Goal: Transaction & Acquisition: Purchase product/service

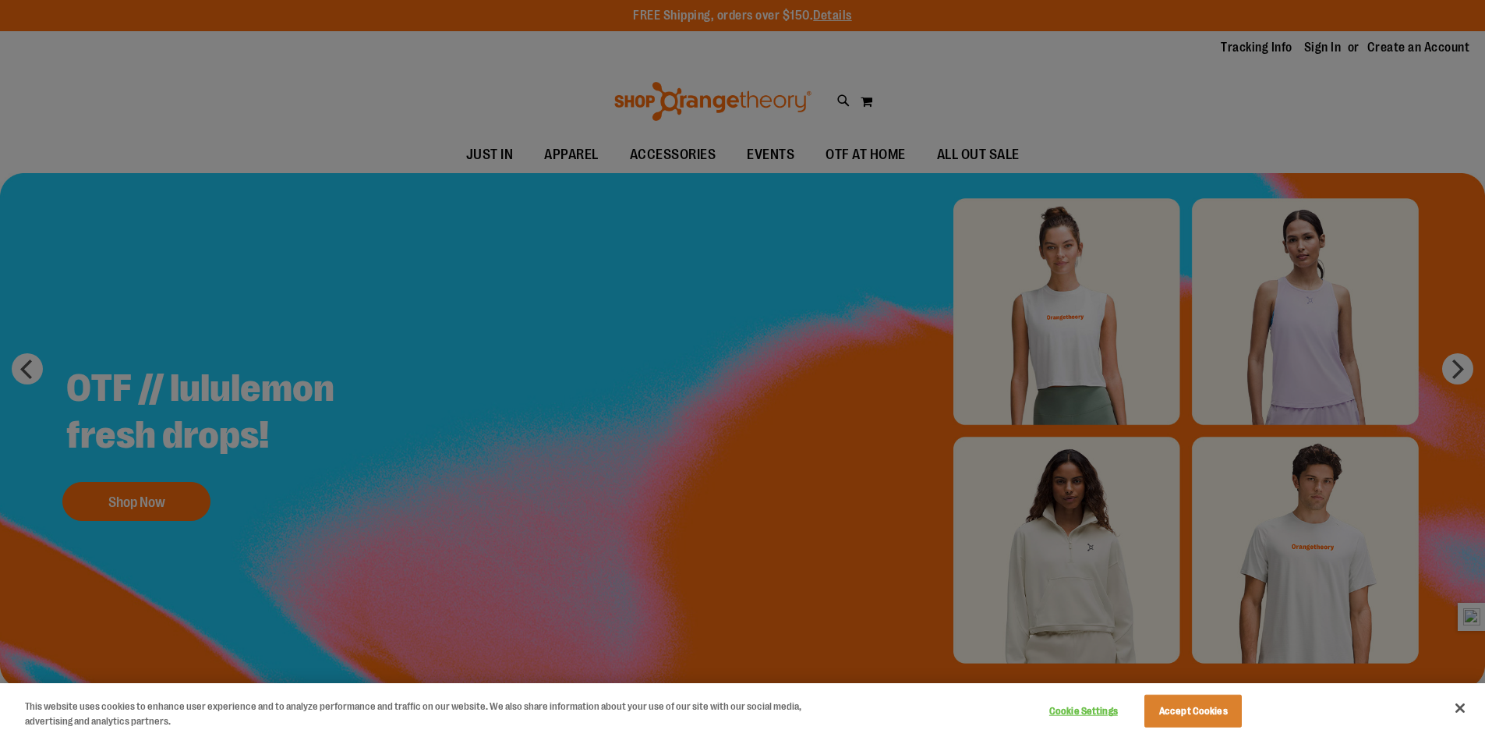
type input "**********"
click at [1318, 43] on div at bounding box center [742, 368] width 1485 height 737
click at [1468, 709] on button "Close" at bounding box center [1460, 708] width 34 height 34
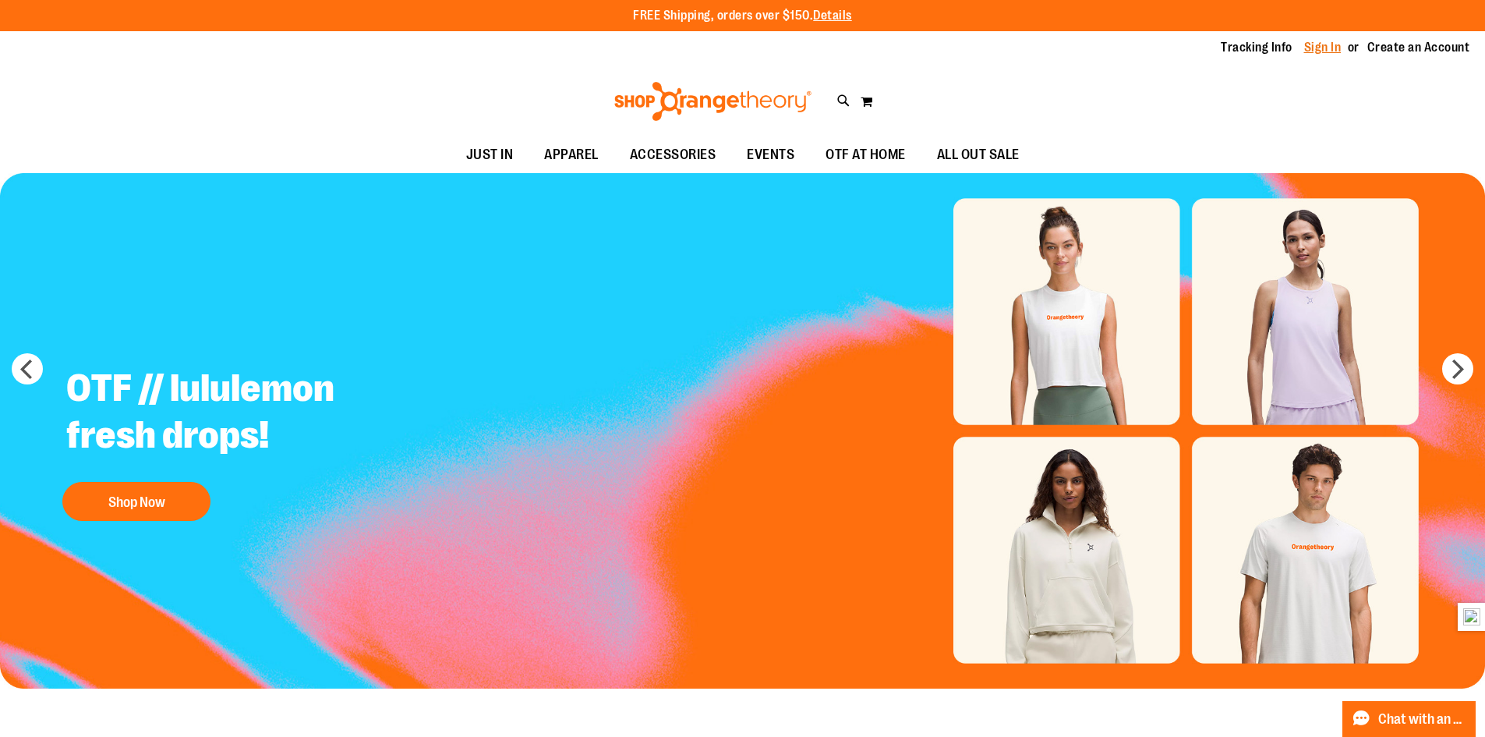
click at [1318, 42] on link "Sign In" at bounding box center [1323, 47] width 37 height 17
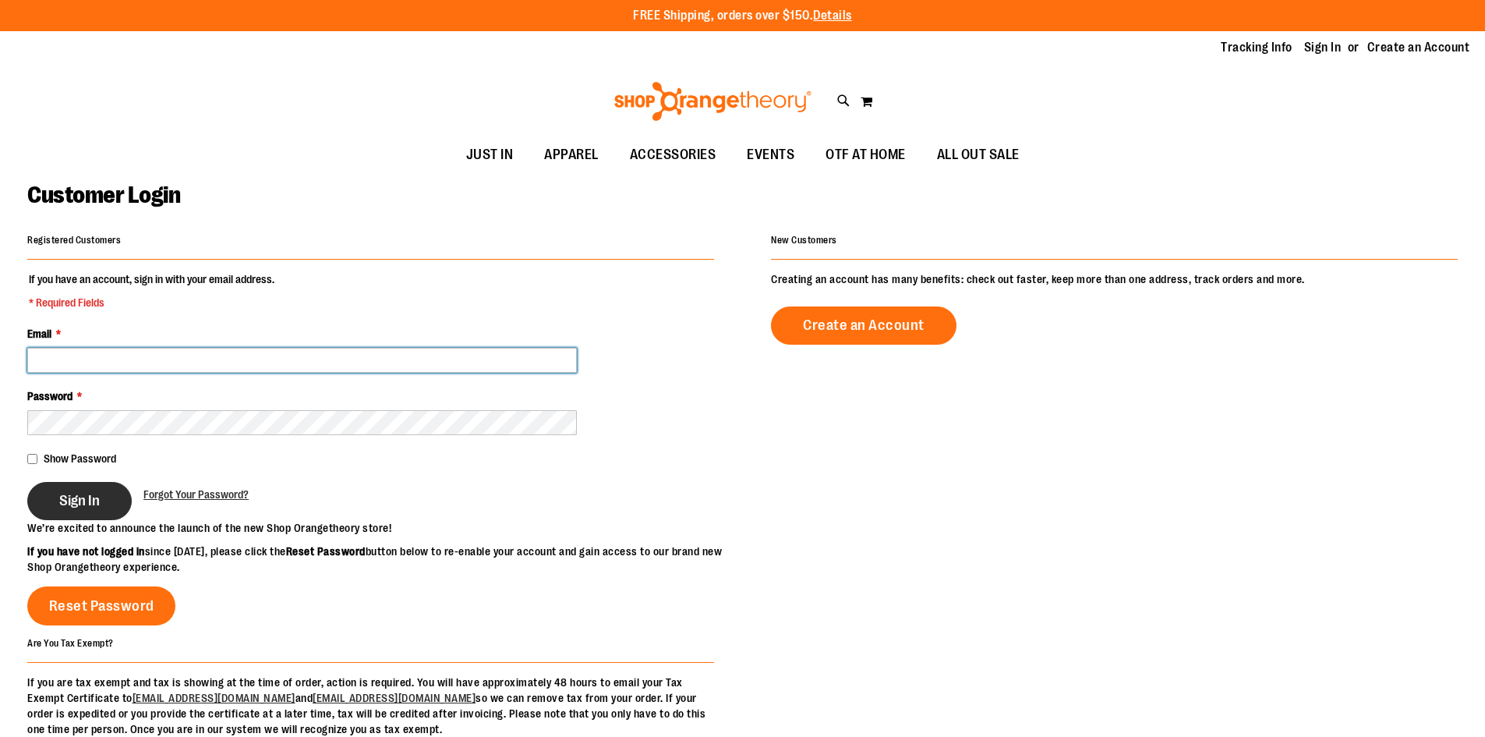
type input "**********"
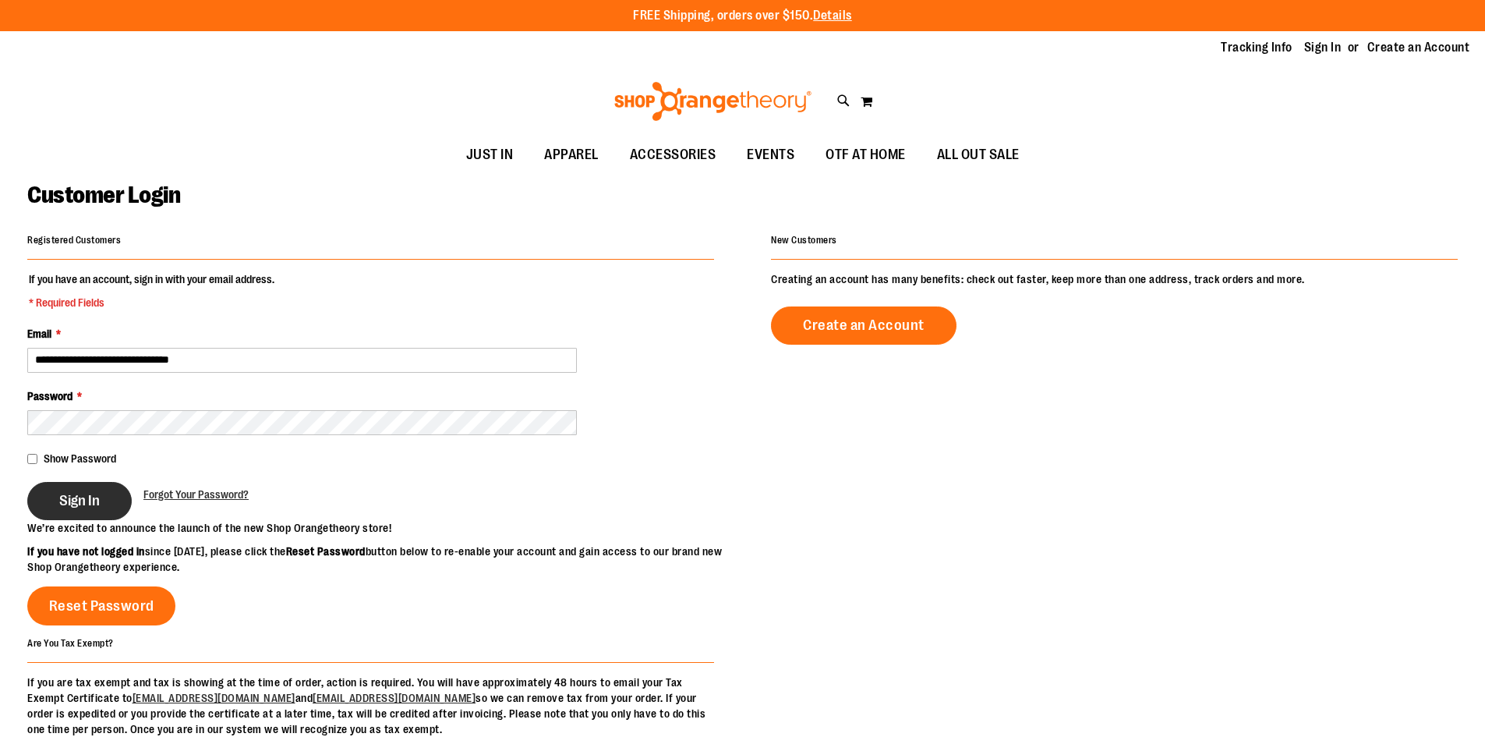
type input "**********"
click at [111, 505] on button "Sign In" at bounding box center [79, 501] width 104 height 38
click at [78, 512] on div "Sign In" at bounding box center [85, 501] width 116 height 38
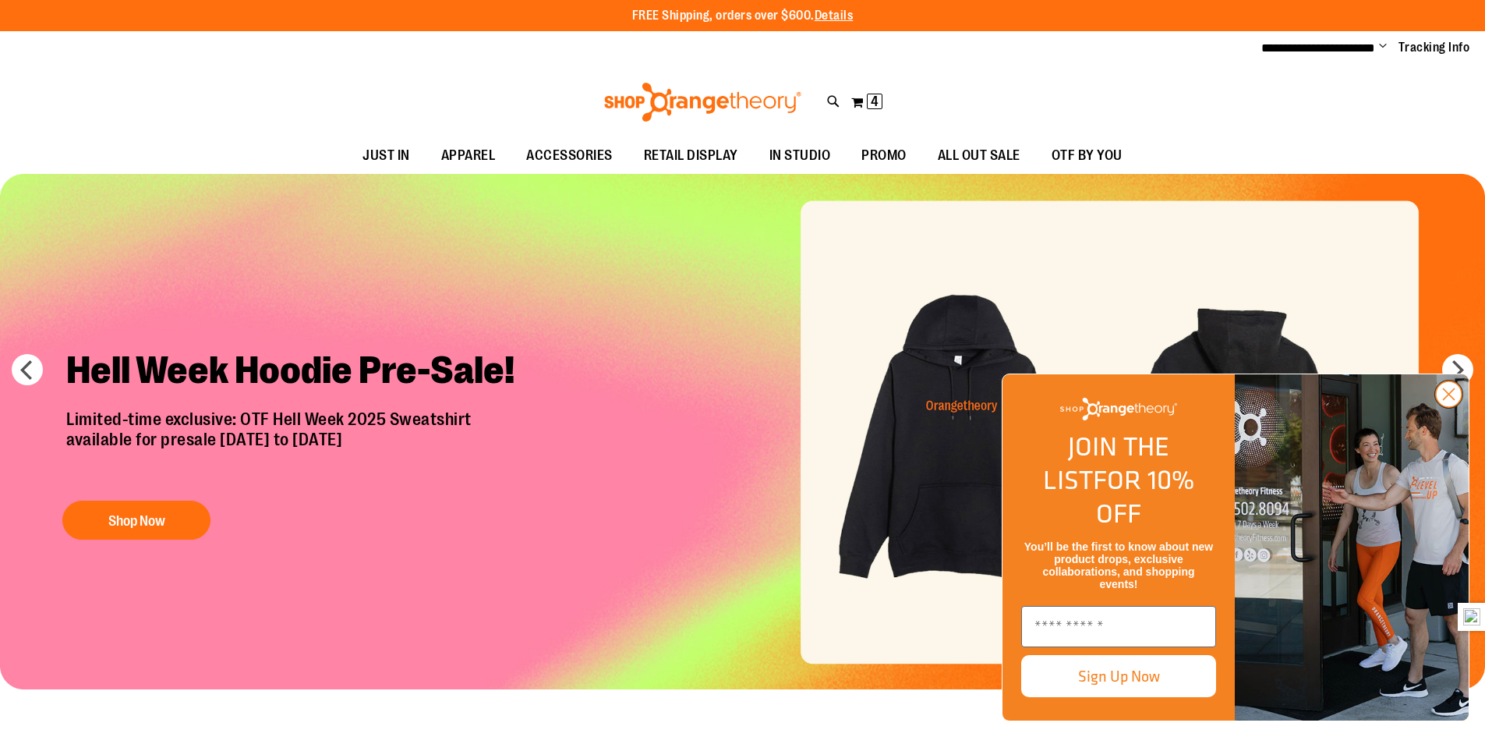
type input "**********"
click at [1452, 407] on circle "Close dialog" at bounding box center [1449, 394] width 26 height 26
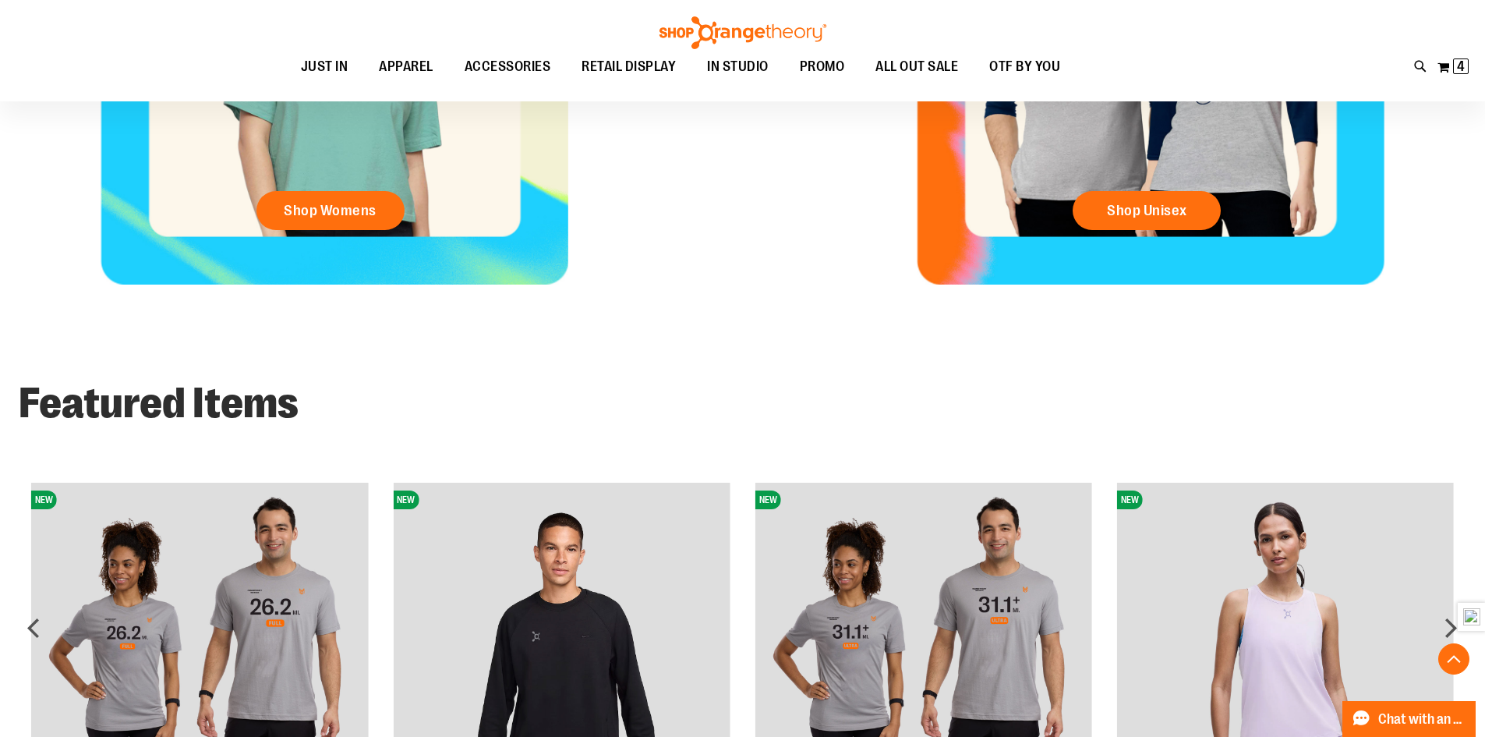
scroll to position [1091, 0]
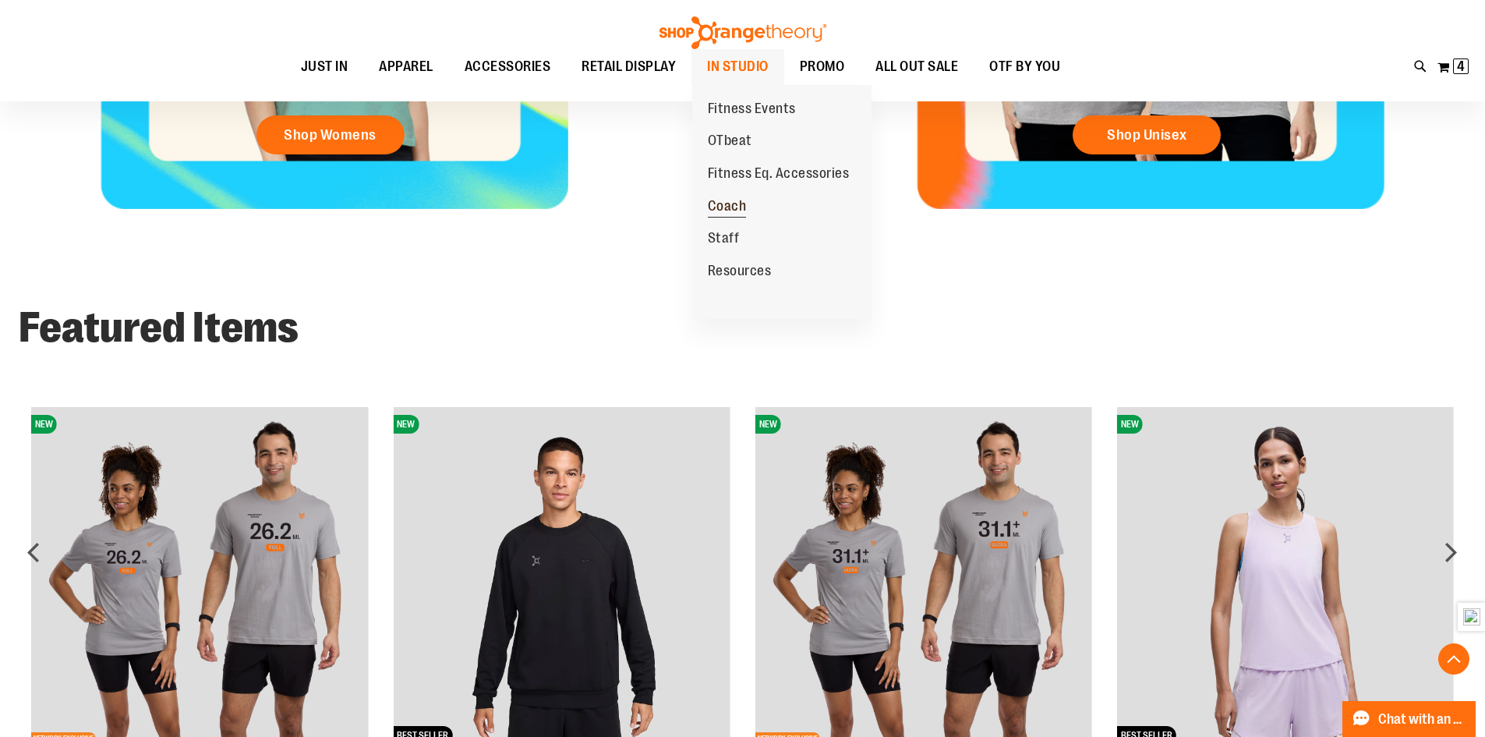
click at [724, 204] on span "Coach" at bounding box center [727, 207] width 39 height 19
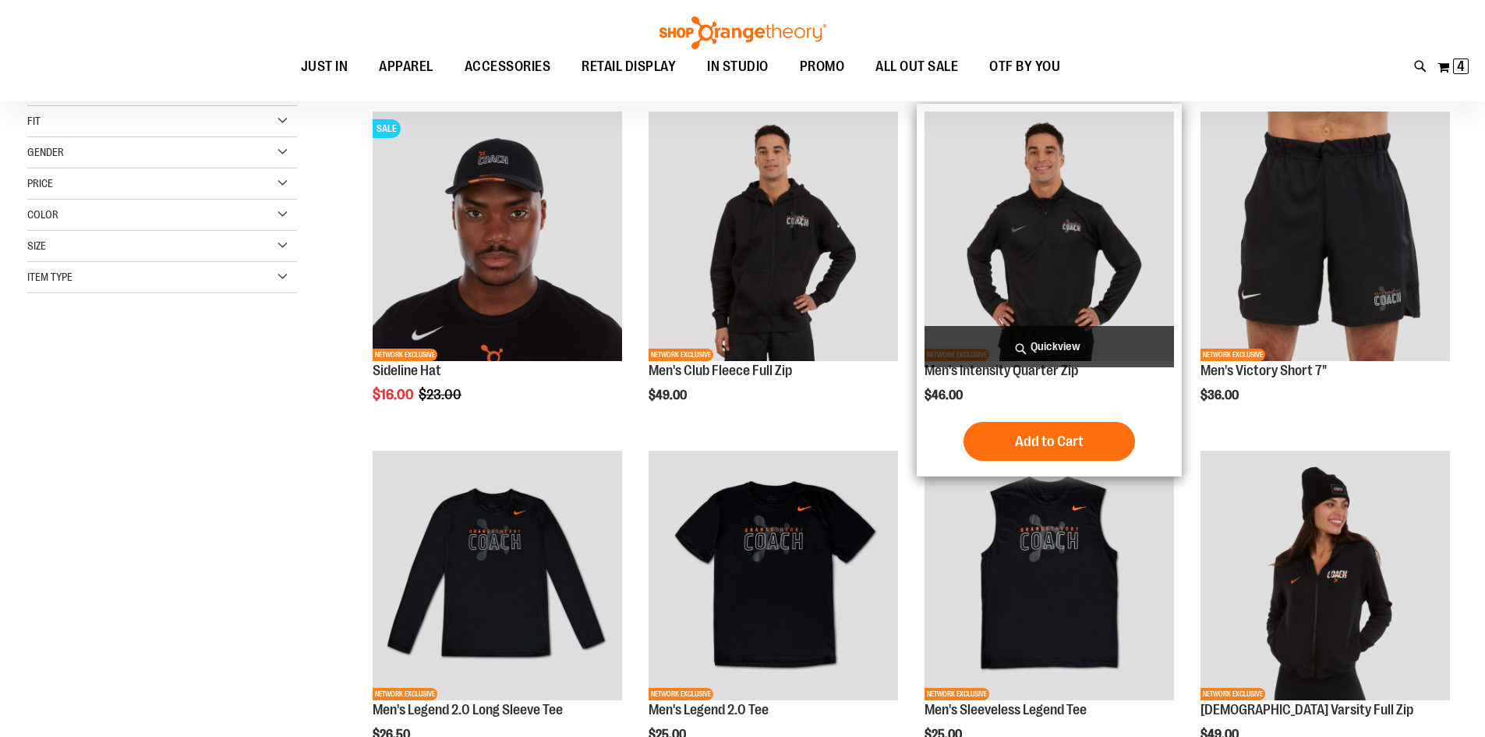
scroll to position [233, 0]
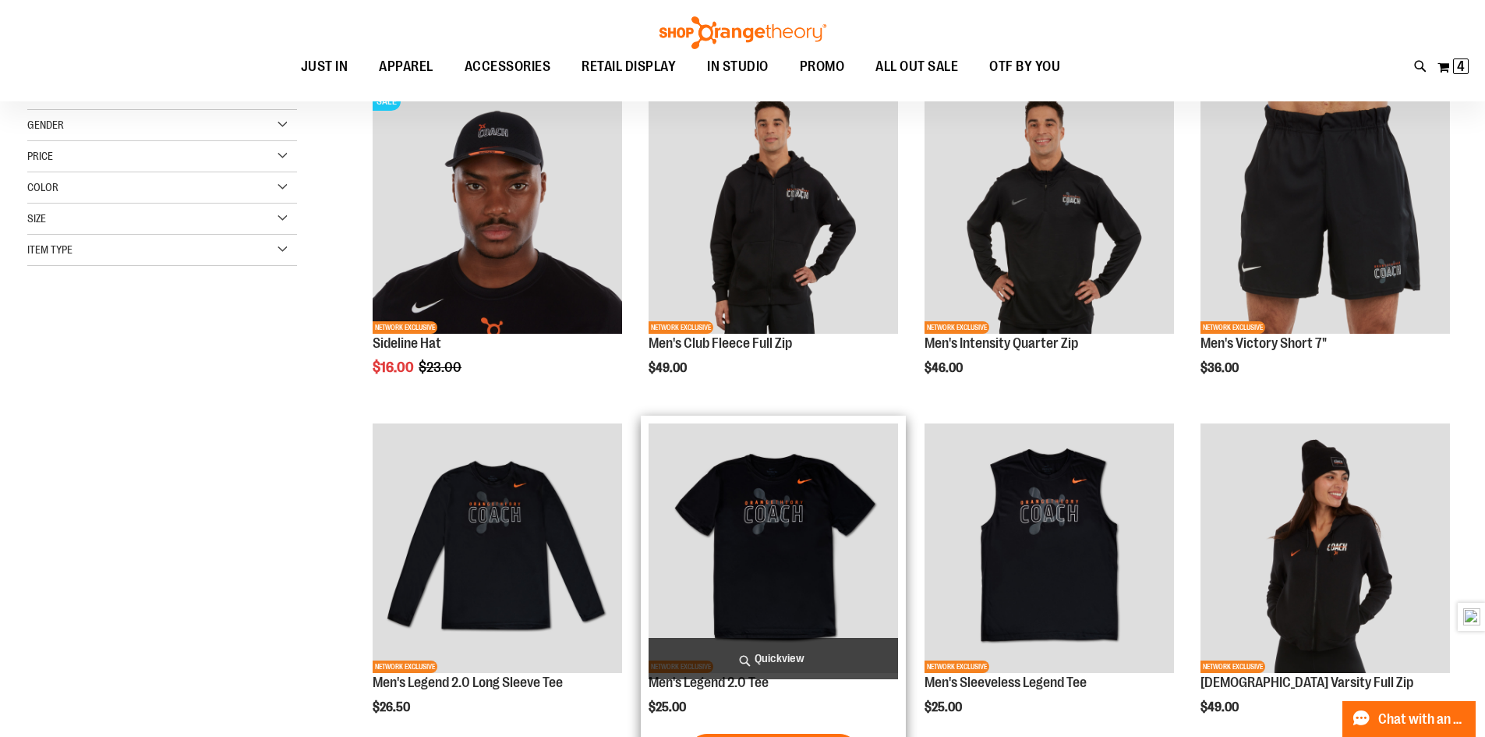
type input "**********"
click at [762, 490] on img "product" at bounding box center [774, 548] width 250 height 250
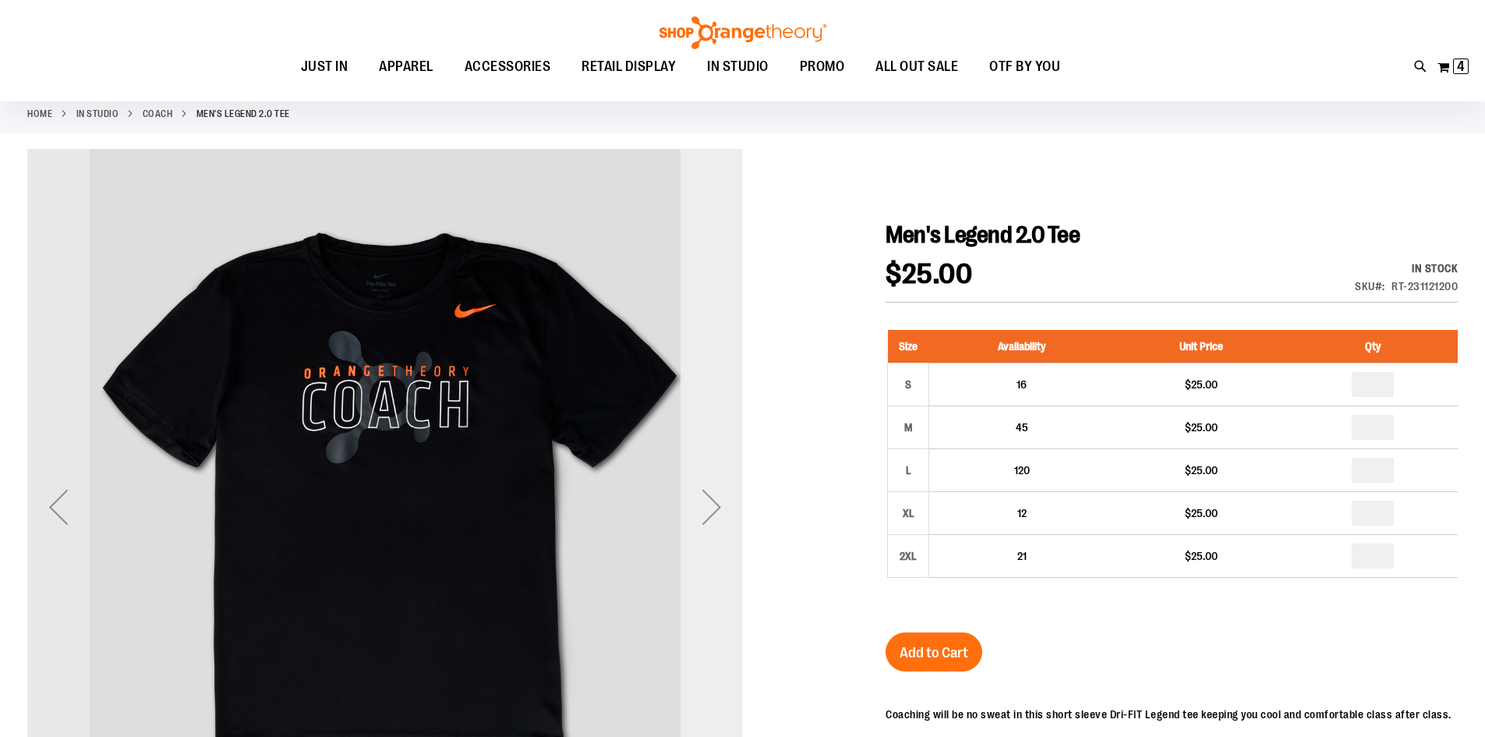
scroll to position [155, 0]
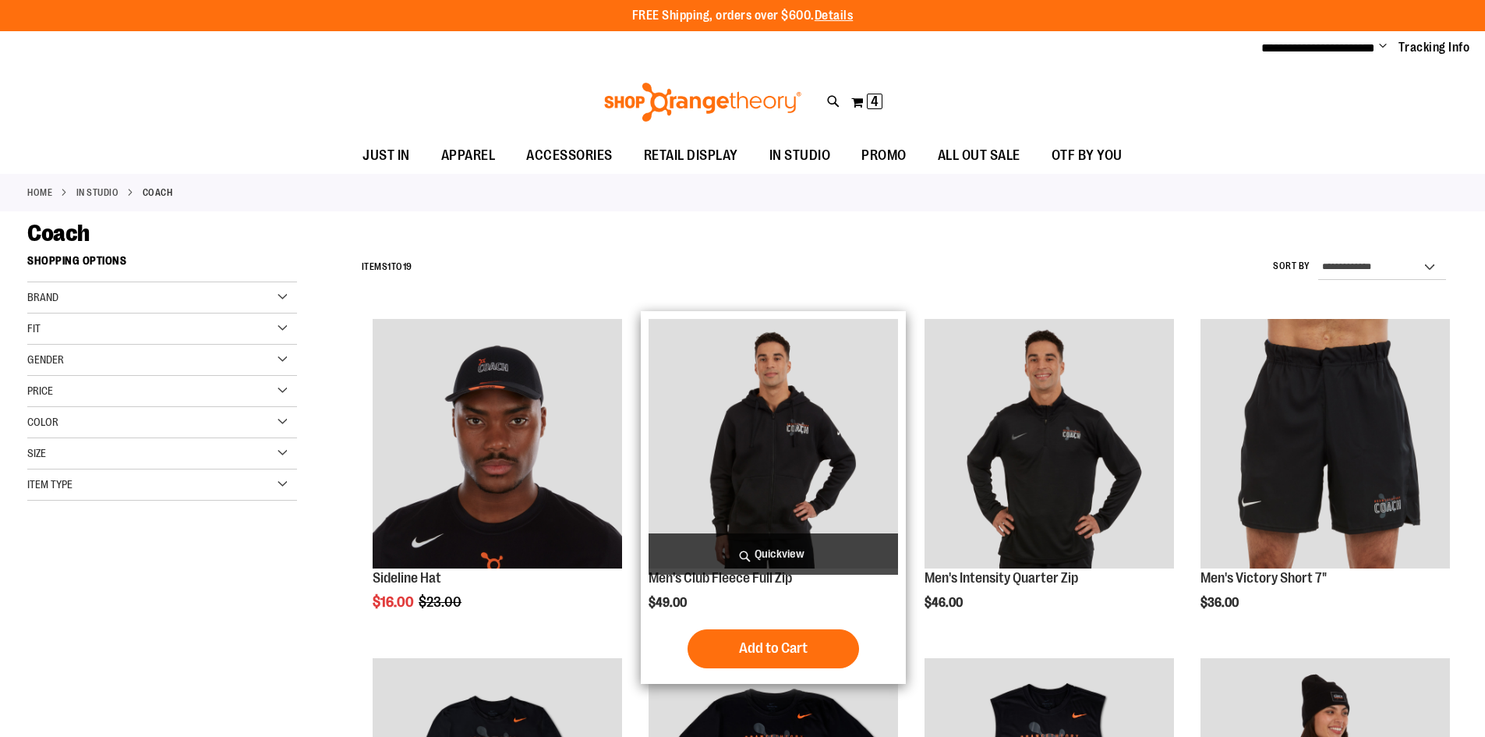
scroll to position [234, 0]
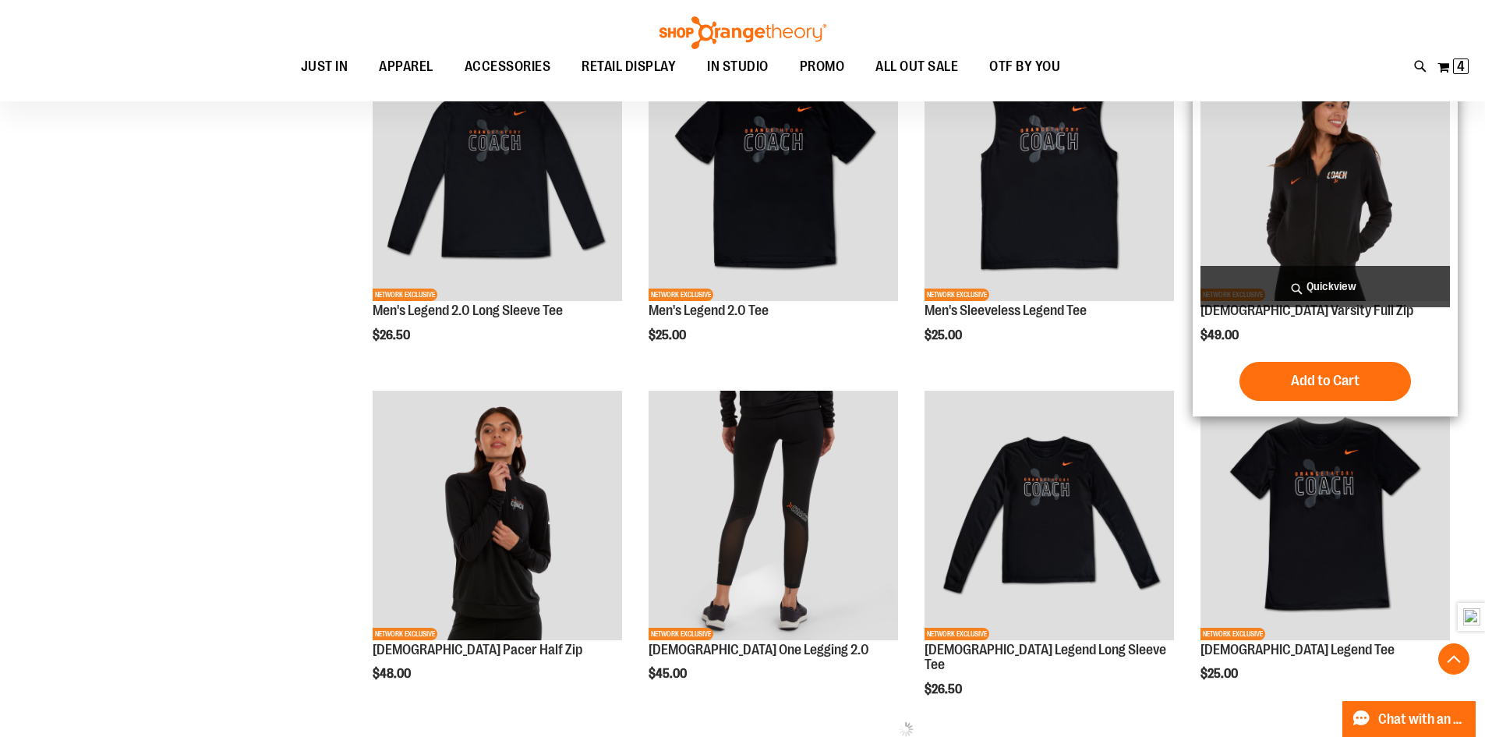
scroll to position [623, 0]
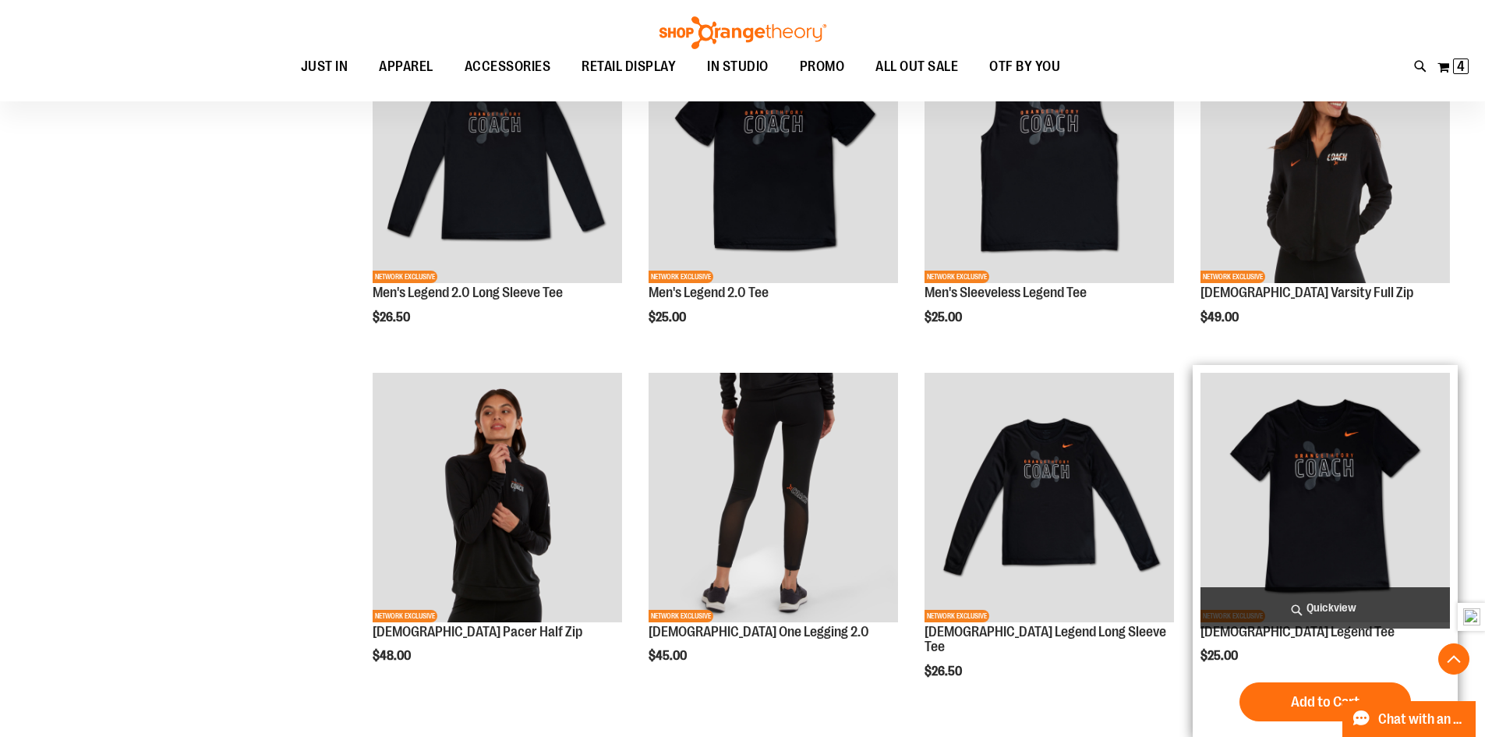
type input "**********"
click at [1326, 480] on img "product" at bounding box center [1326, 498] width 250 height 250
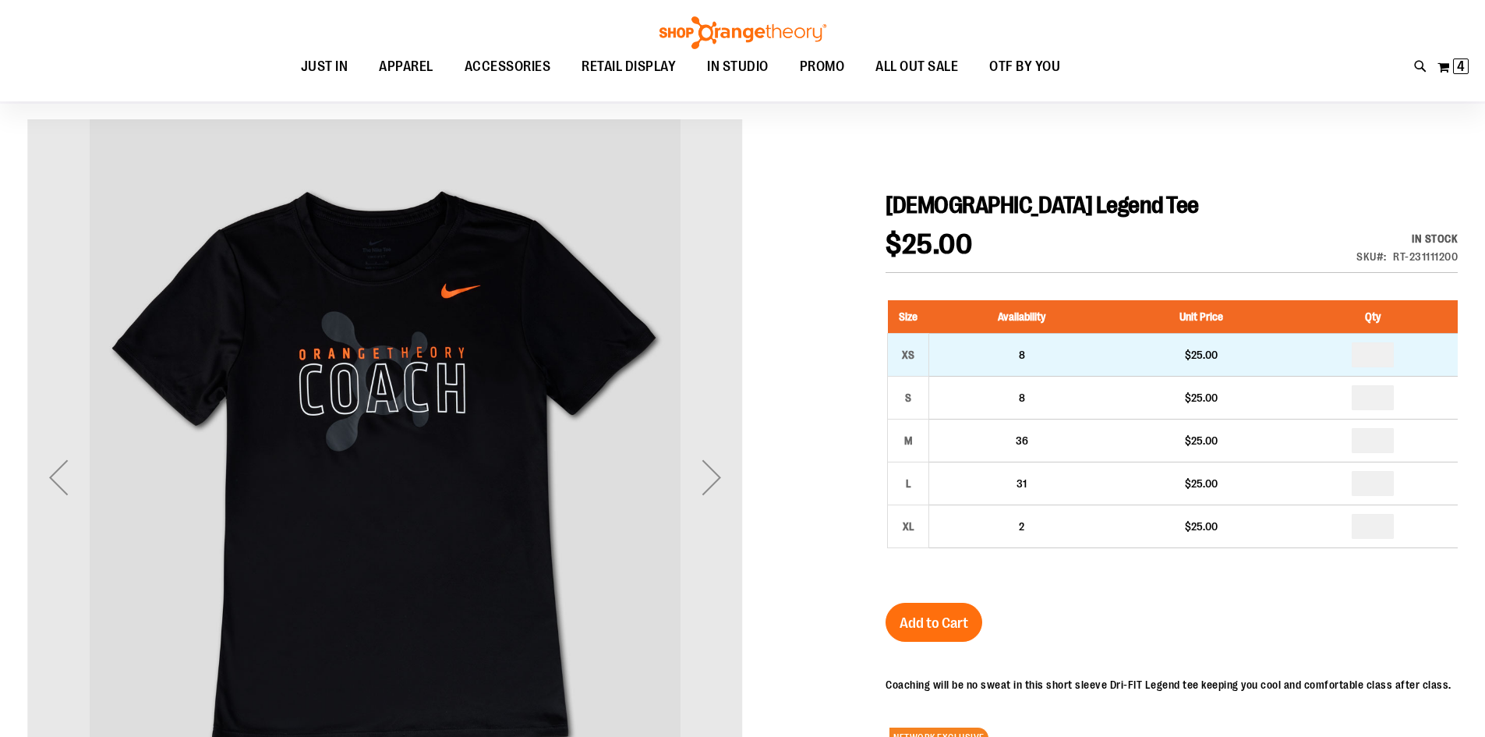
scroll to position [155, 0]
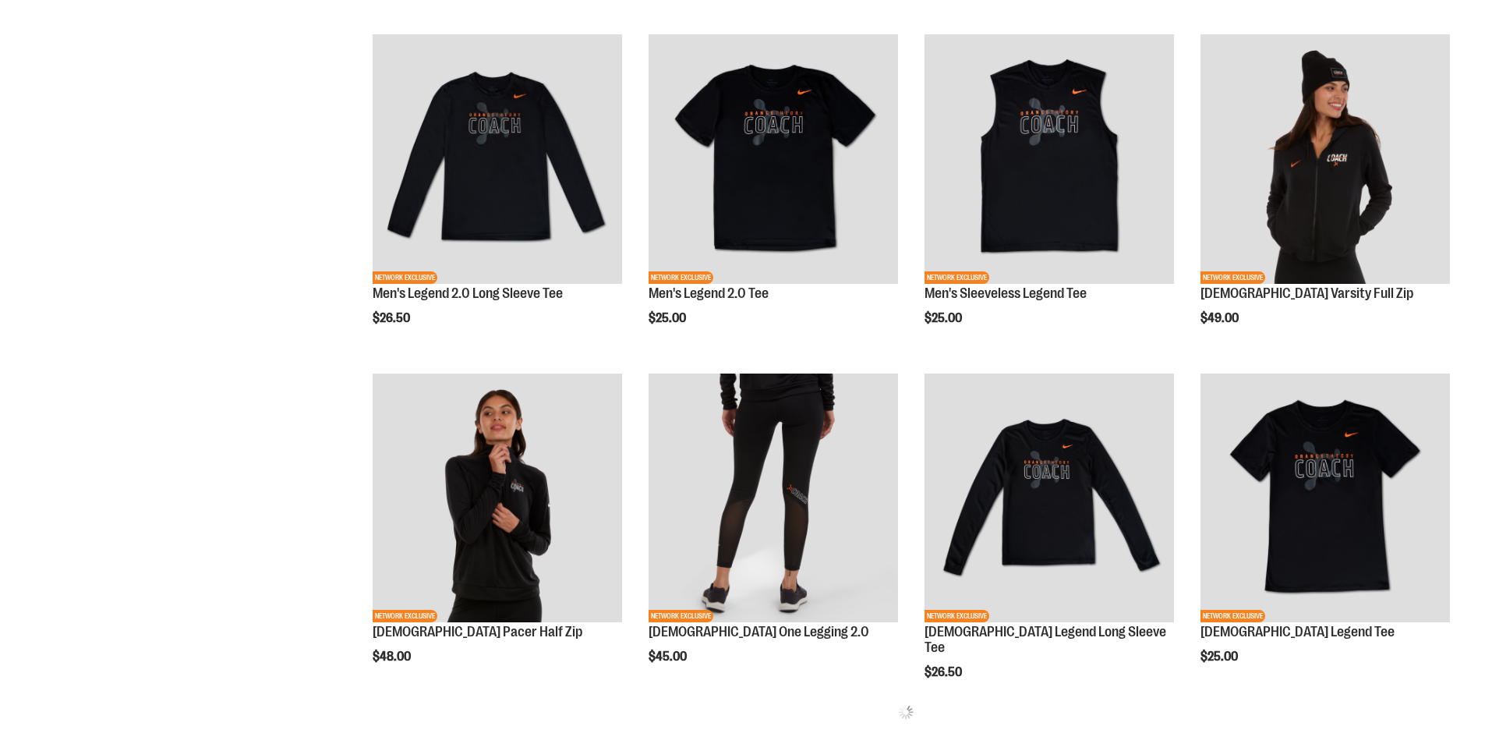
scroll to position [624, 0]
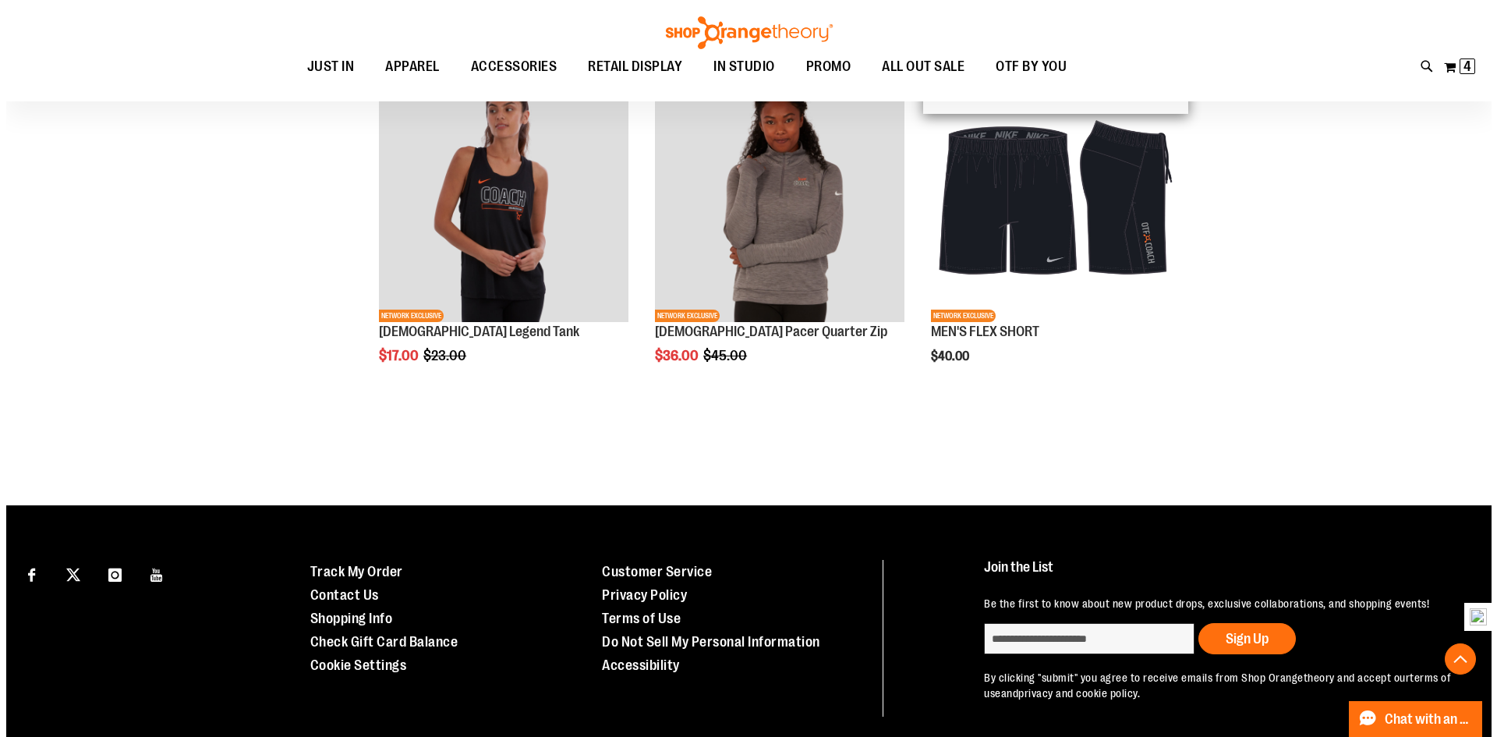
scroll to position [1637, 0]
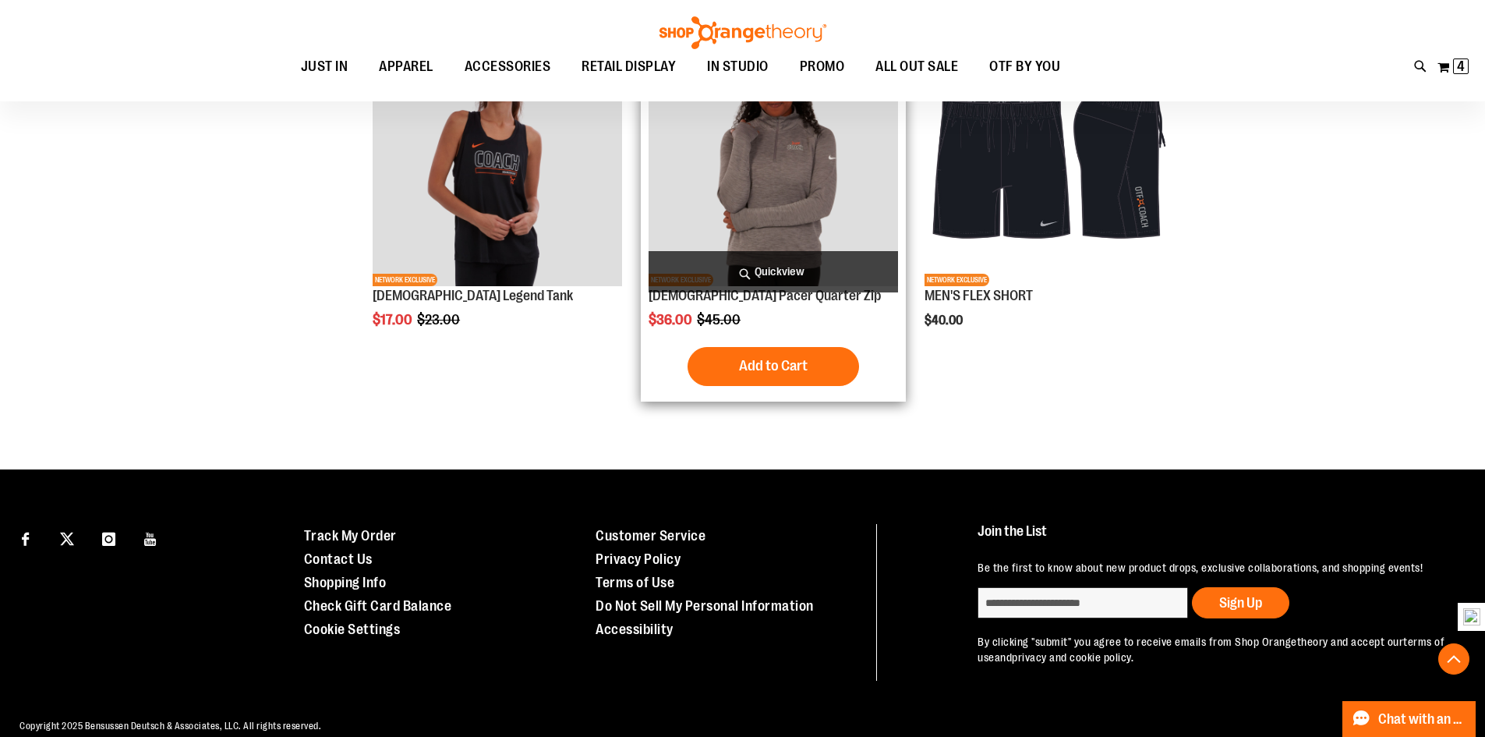
type input "**********"
click at [768, 268] on span "Quickview" at bounding box center [774, 271] width 250 height 41
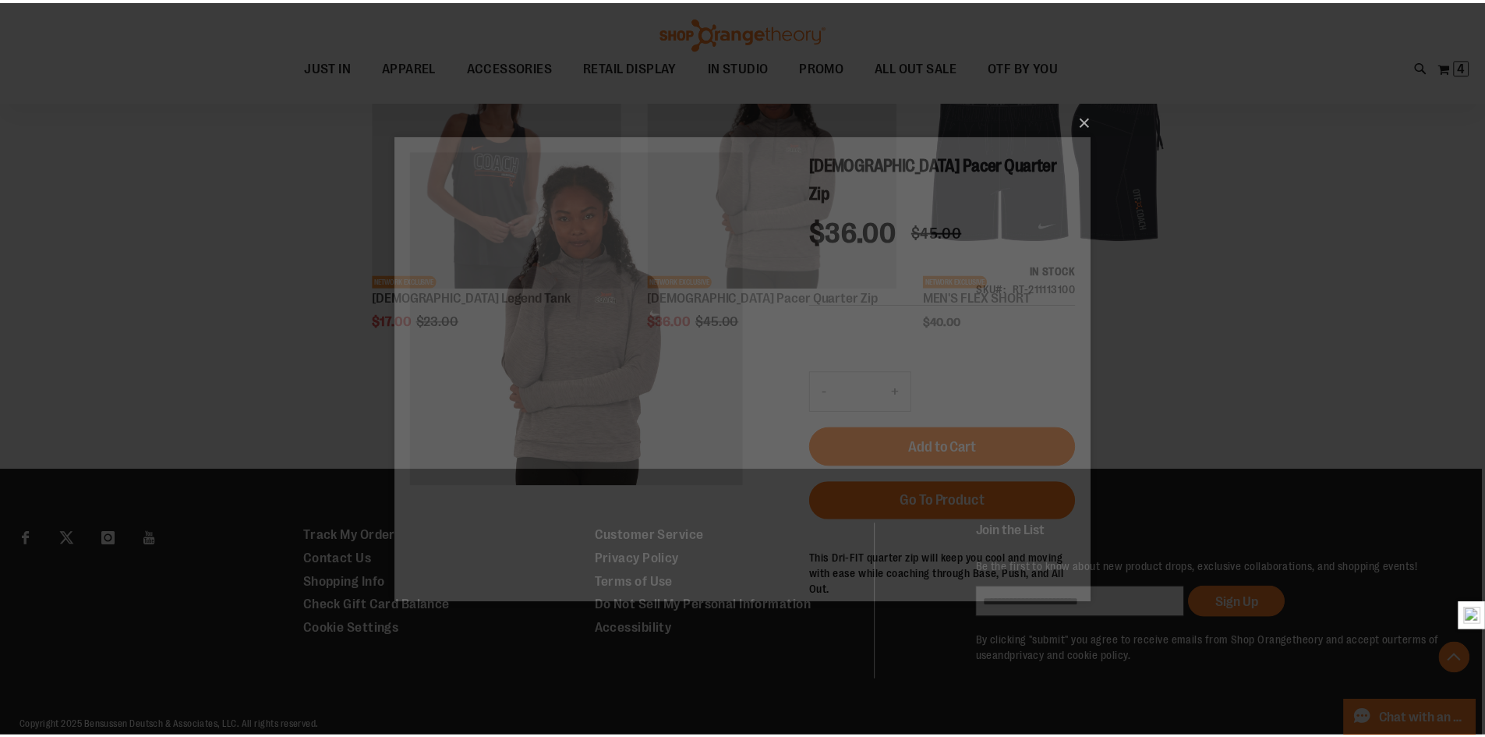
scroll to position [0, 0]
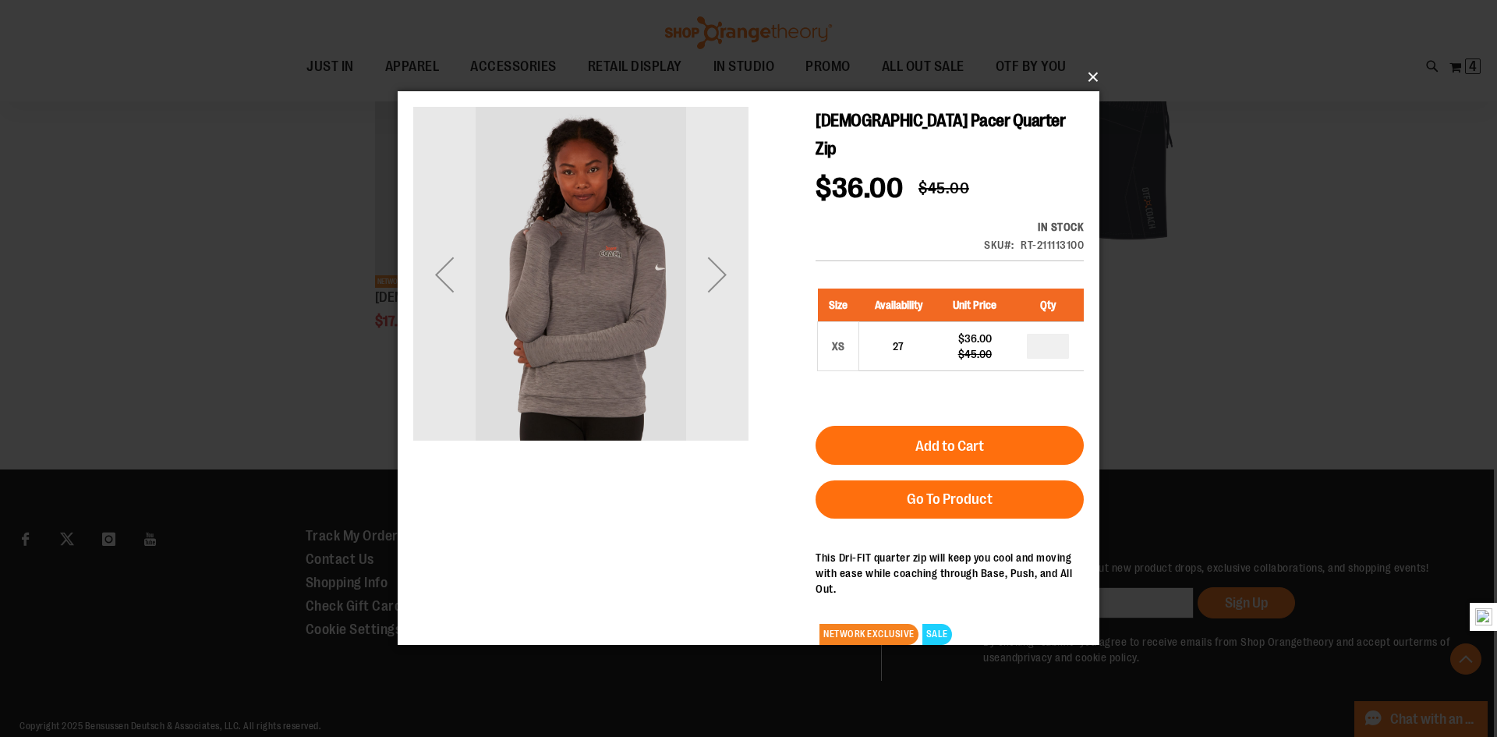
click at [1097, 75] on button "×" at bounding box center [753, 77] width 702 height 34
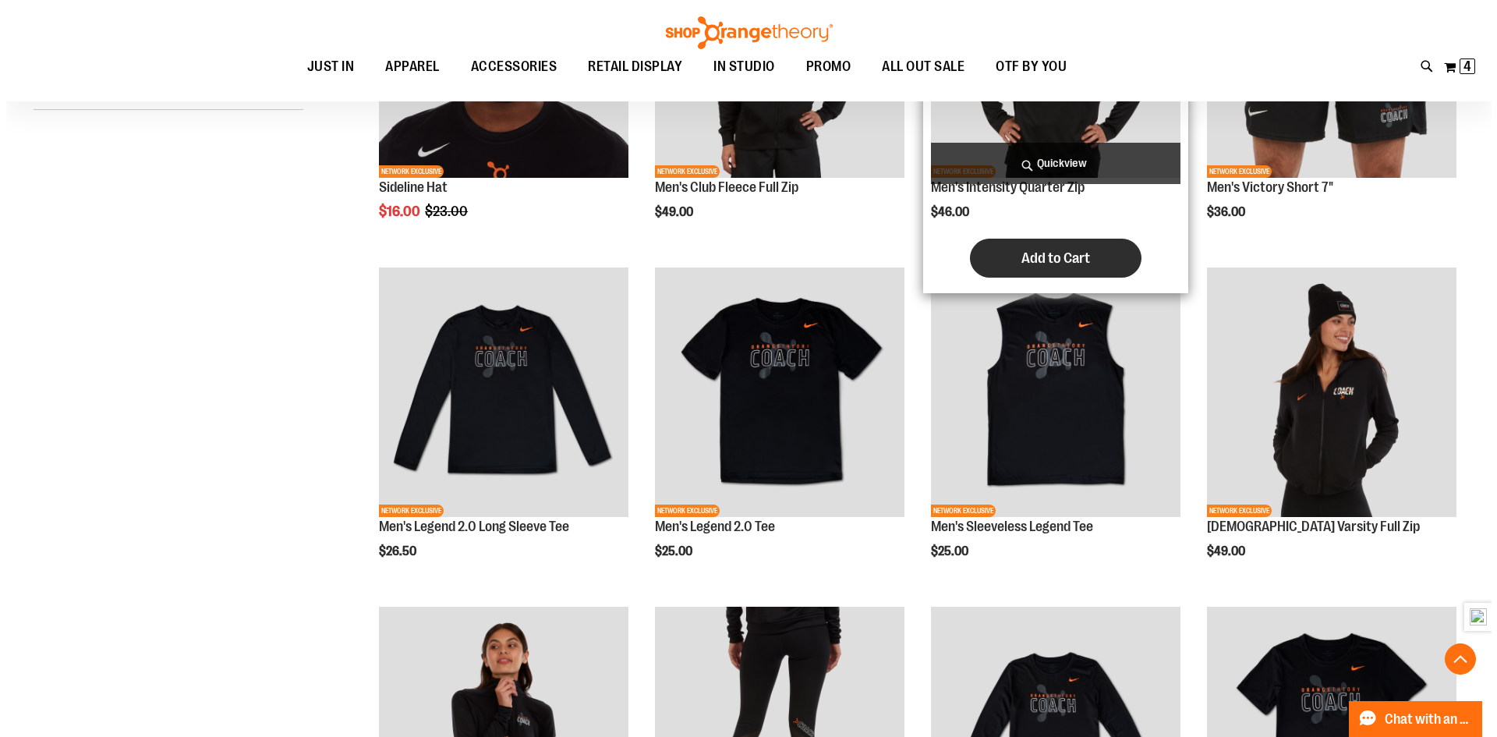
scroll to position [77, 0]
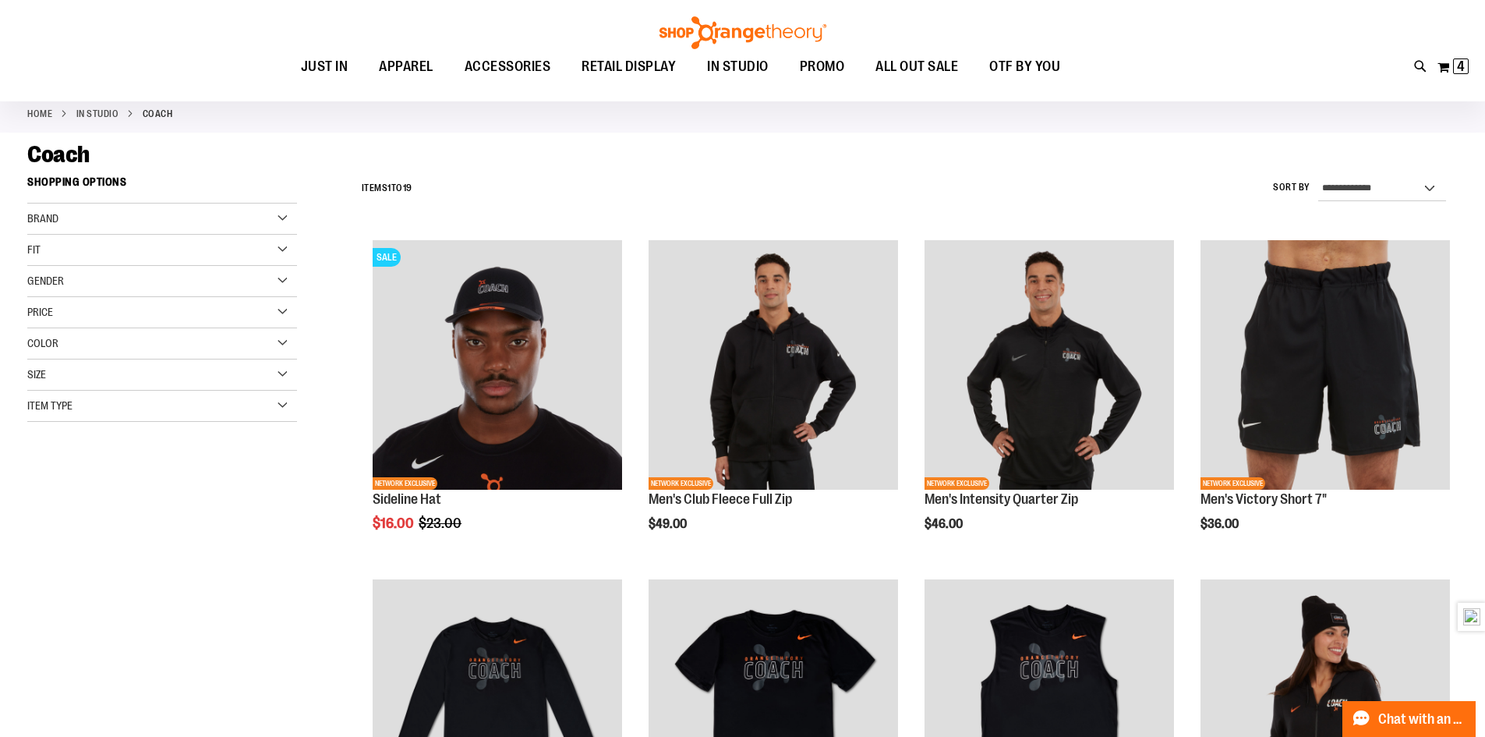
click at [1411, 61] on div "Toggle Nav Search Popular Suggestions Advanced Search" at bounding box center [742, 50] width 1485 height 101
click at [1418, 62] on icon at bounding box center [1420, 67] width 13 height 18
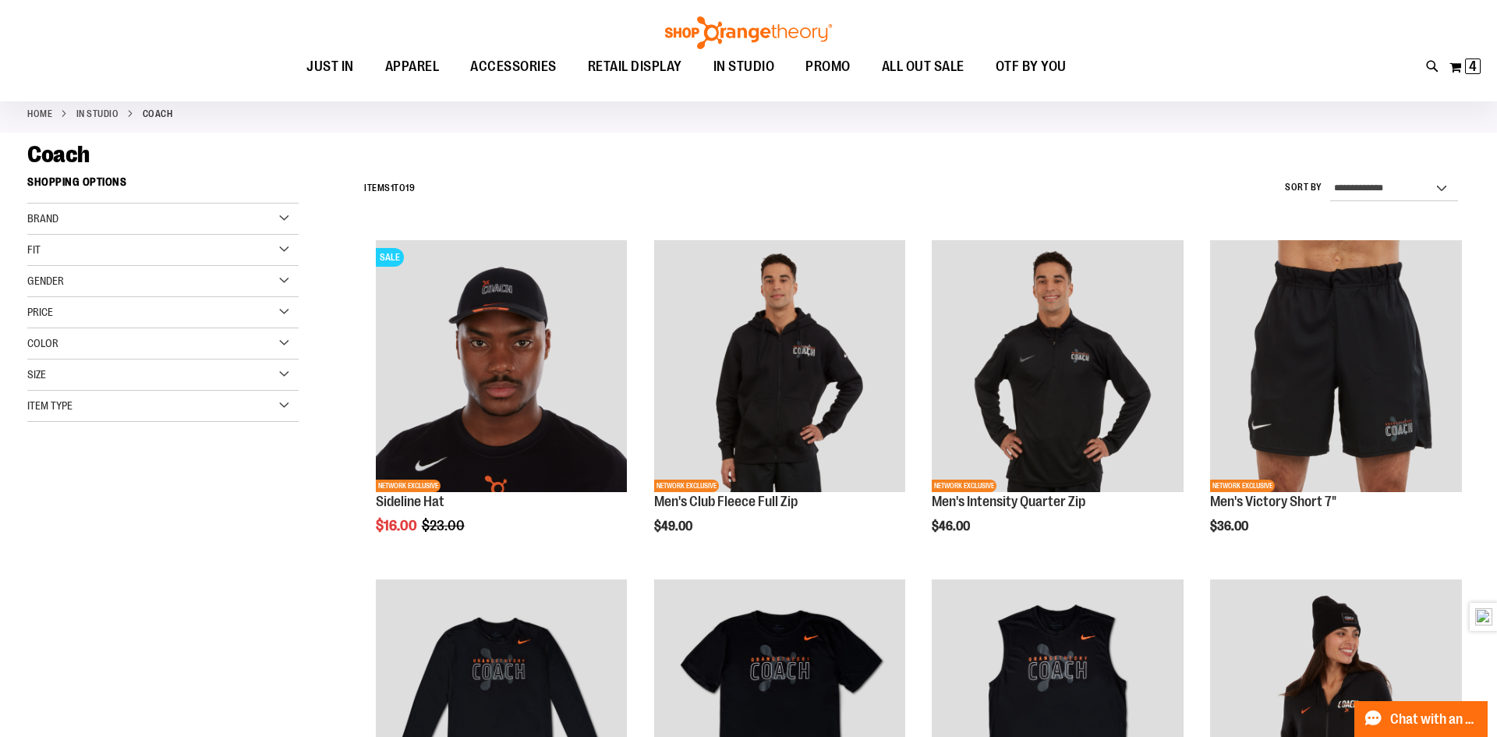
click at [1043, 27] on div "Search Popular Suggestions Advanced Search # Type at least 3 character to searc…" at bounding box center [748, 368] width 1497 height 737
click at [1477, 33] on link at bounding box center [1478, 25] width 24 height 34
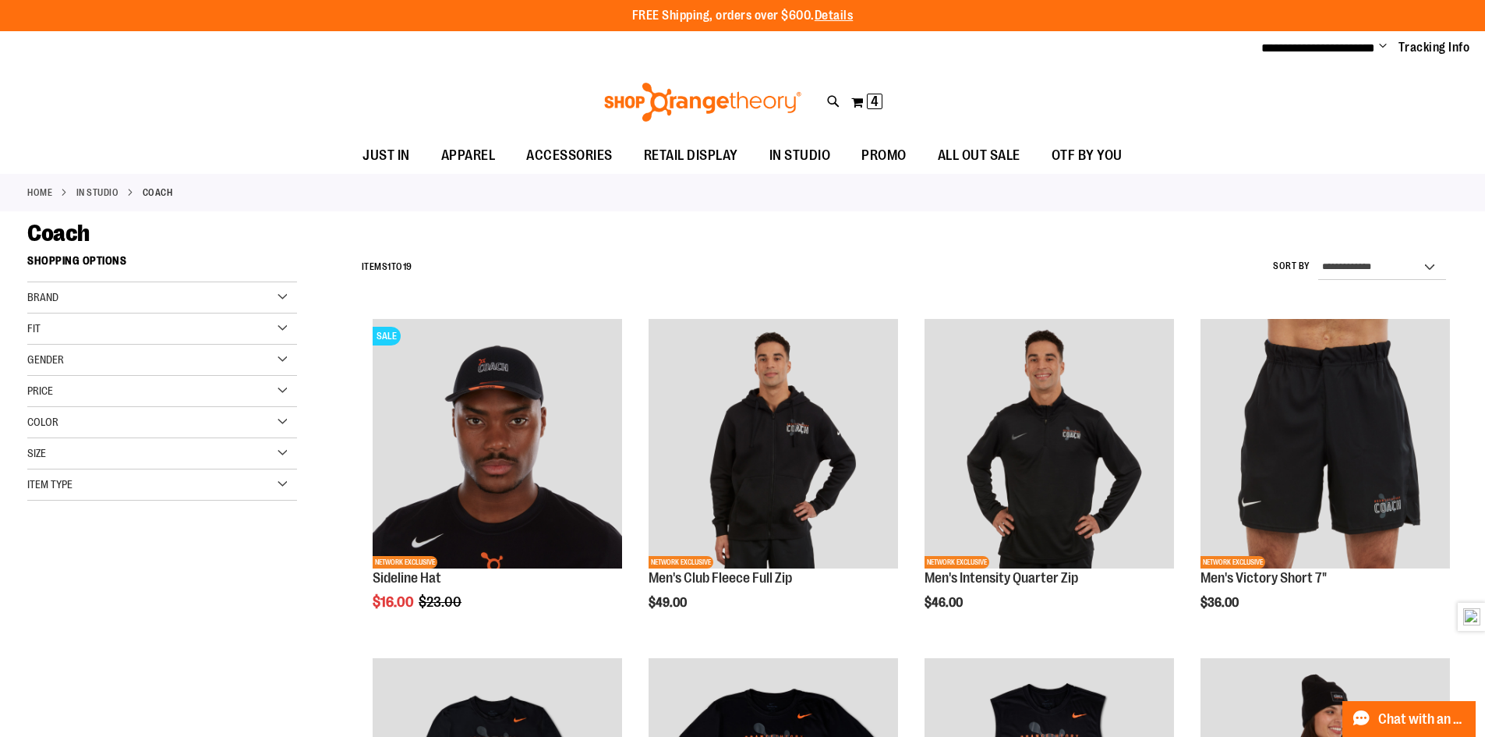
click at [179, 102] on div "Toggle Nav Search Popular Suggestions Advanced Search" at bounding box center [742, 102] width 1485 height 72
click at [48, 190] on link "Home" at bounding box center [39, 193] width 25 height 14
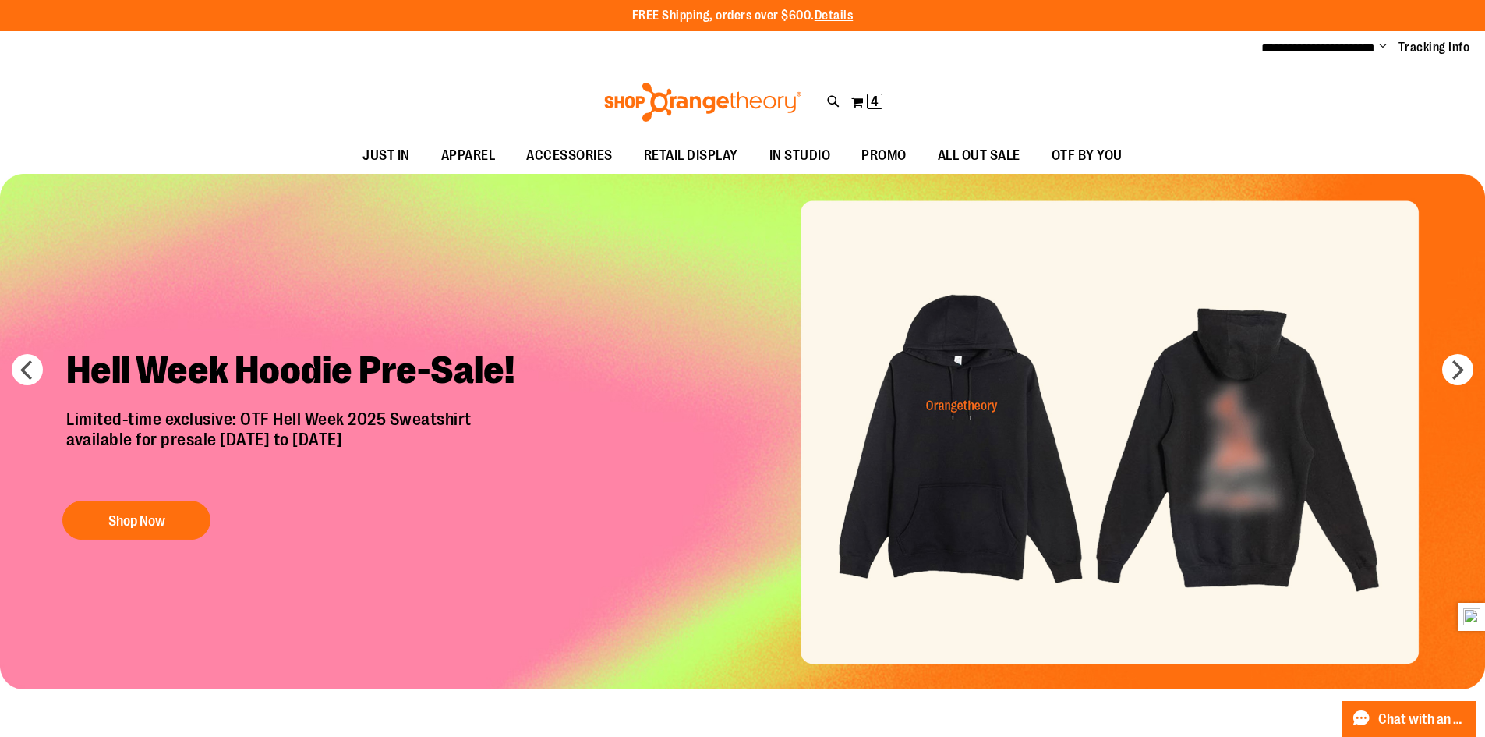
type input "**********"
click at [897, 335] on img "Slide 1 of 7" at bounding box center [742, 431] width 1485 height 515
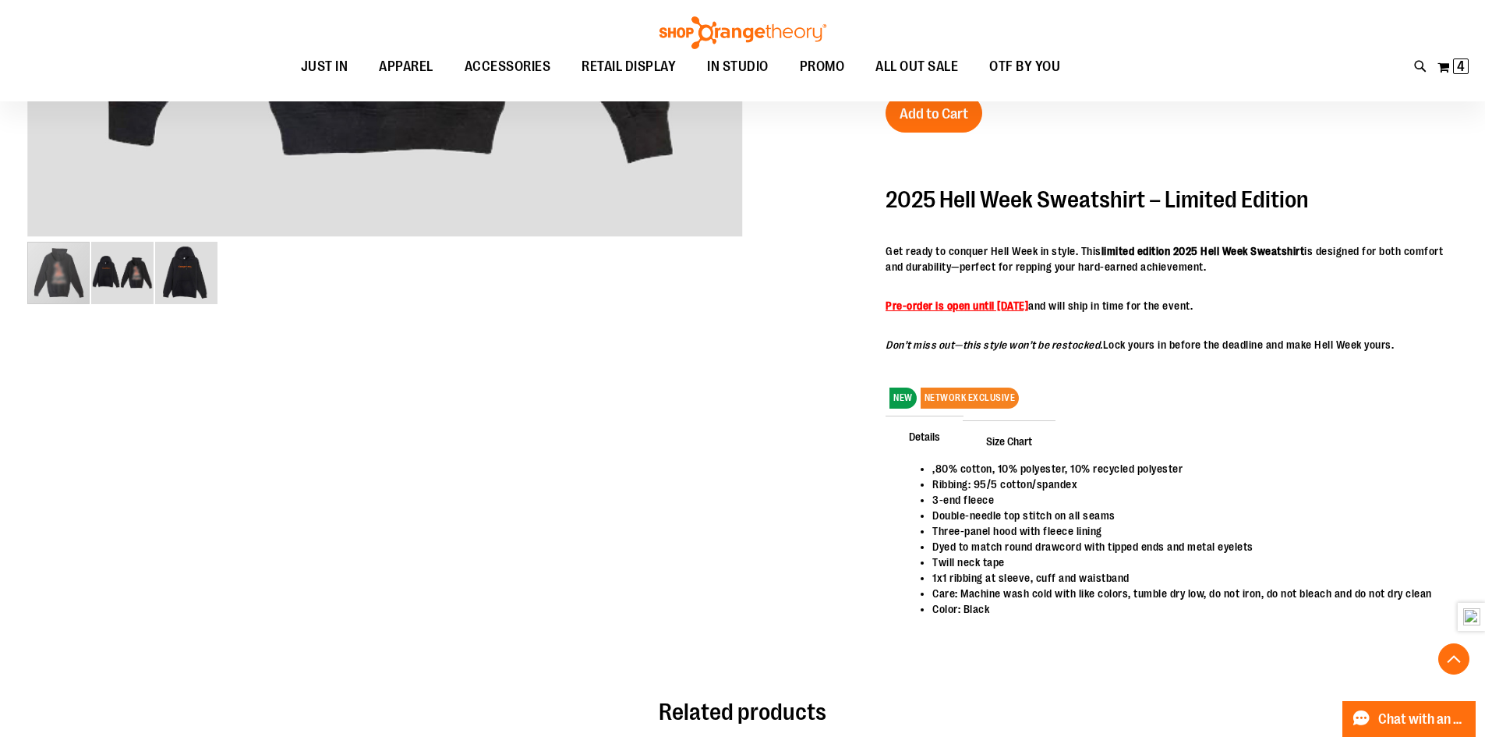
scroll to position [700, 0]
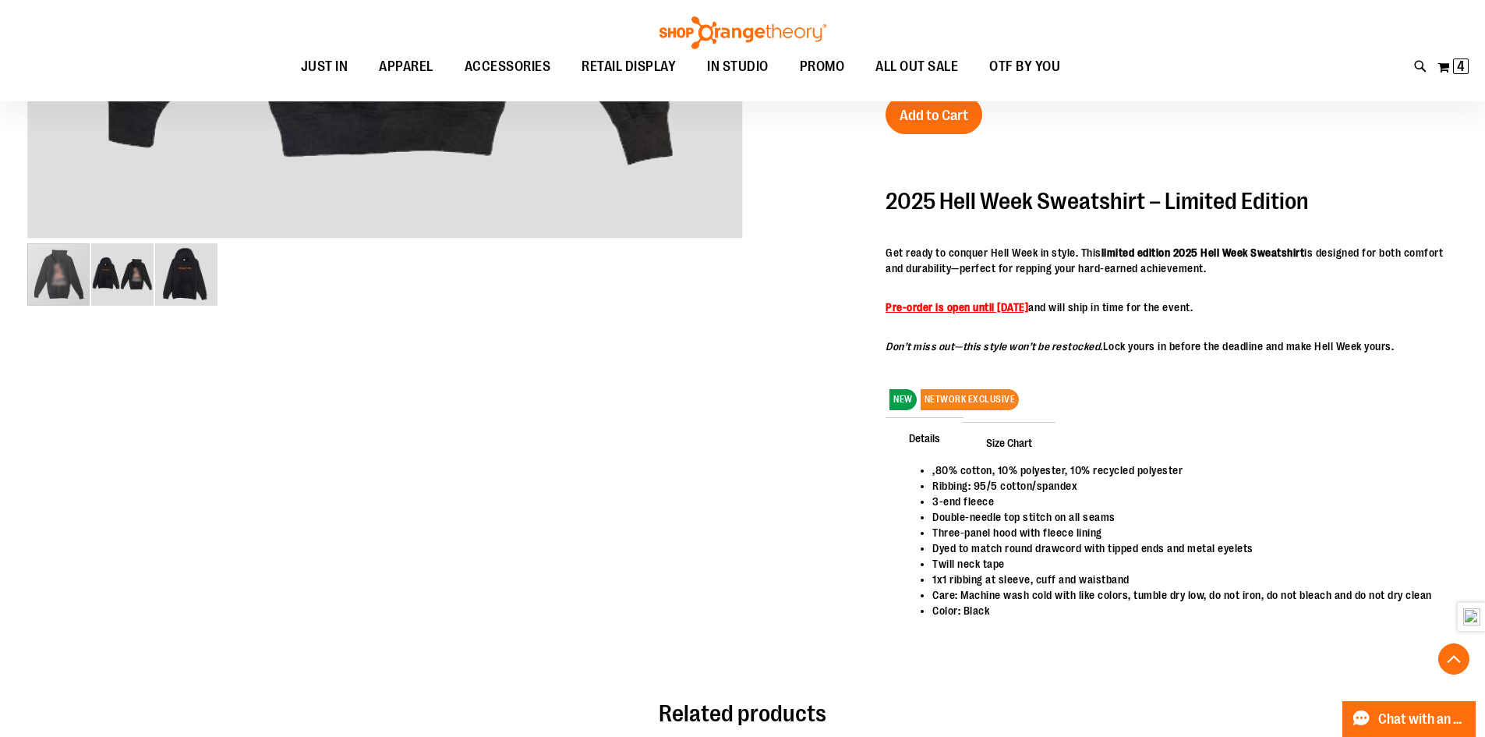
type input "**********"
click at [940, 312] on strong "Pre-order is open until September 2" at bounding box center [957, 307] width 143 height 12
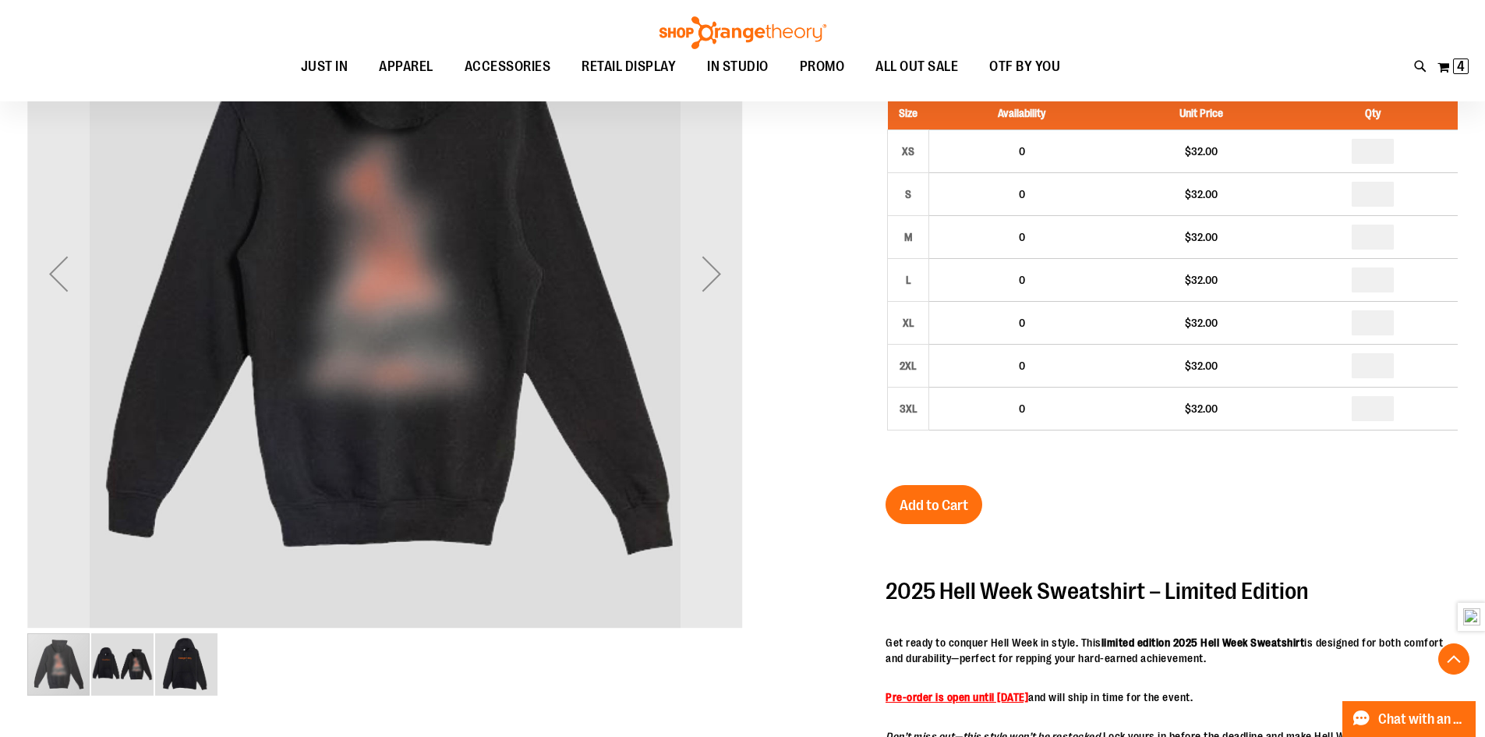
scroll to position [388, 0]
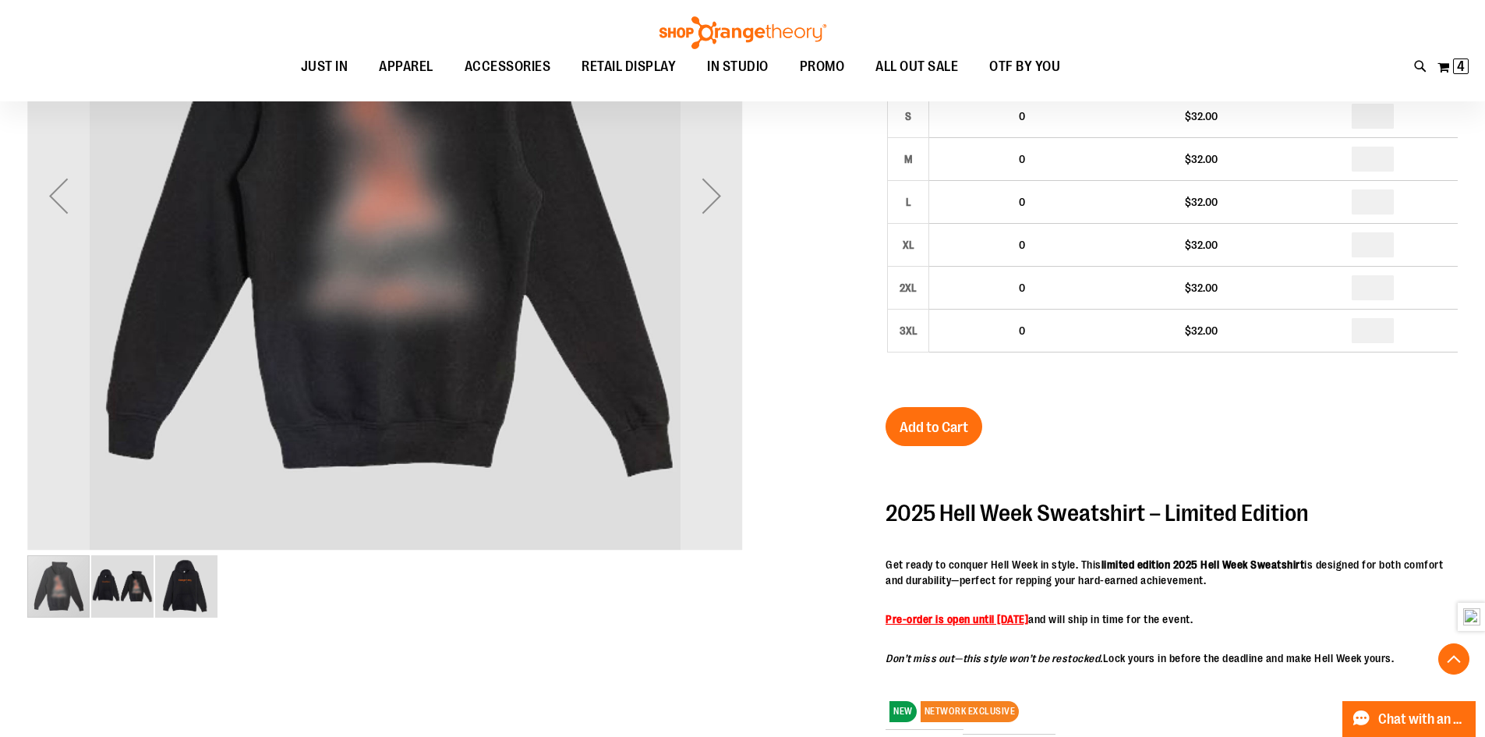
click at [119, 576] on img "image 2 of 3" at bounding box center [122, 586] width 62 height 62
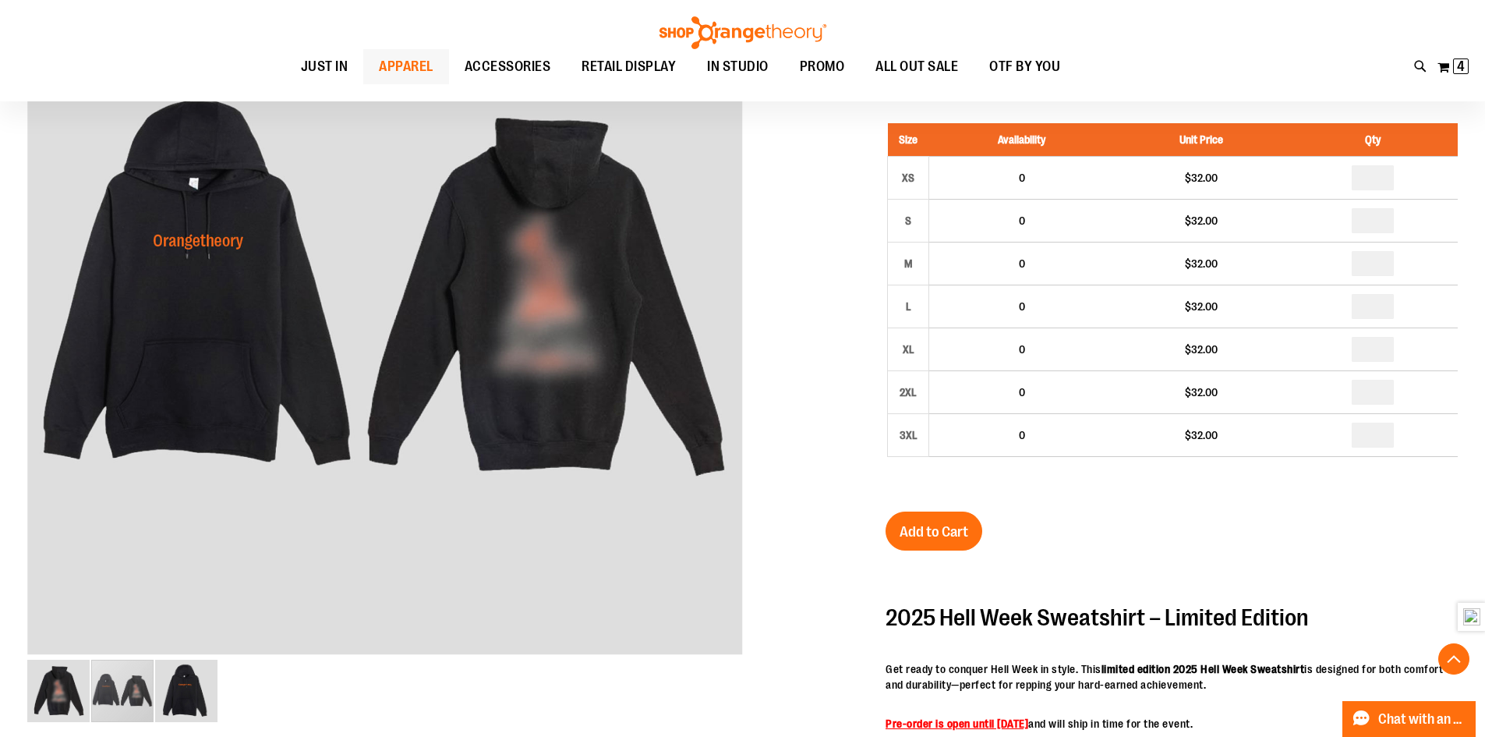
scroll to position [310, 0]
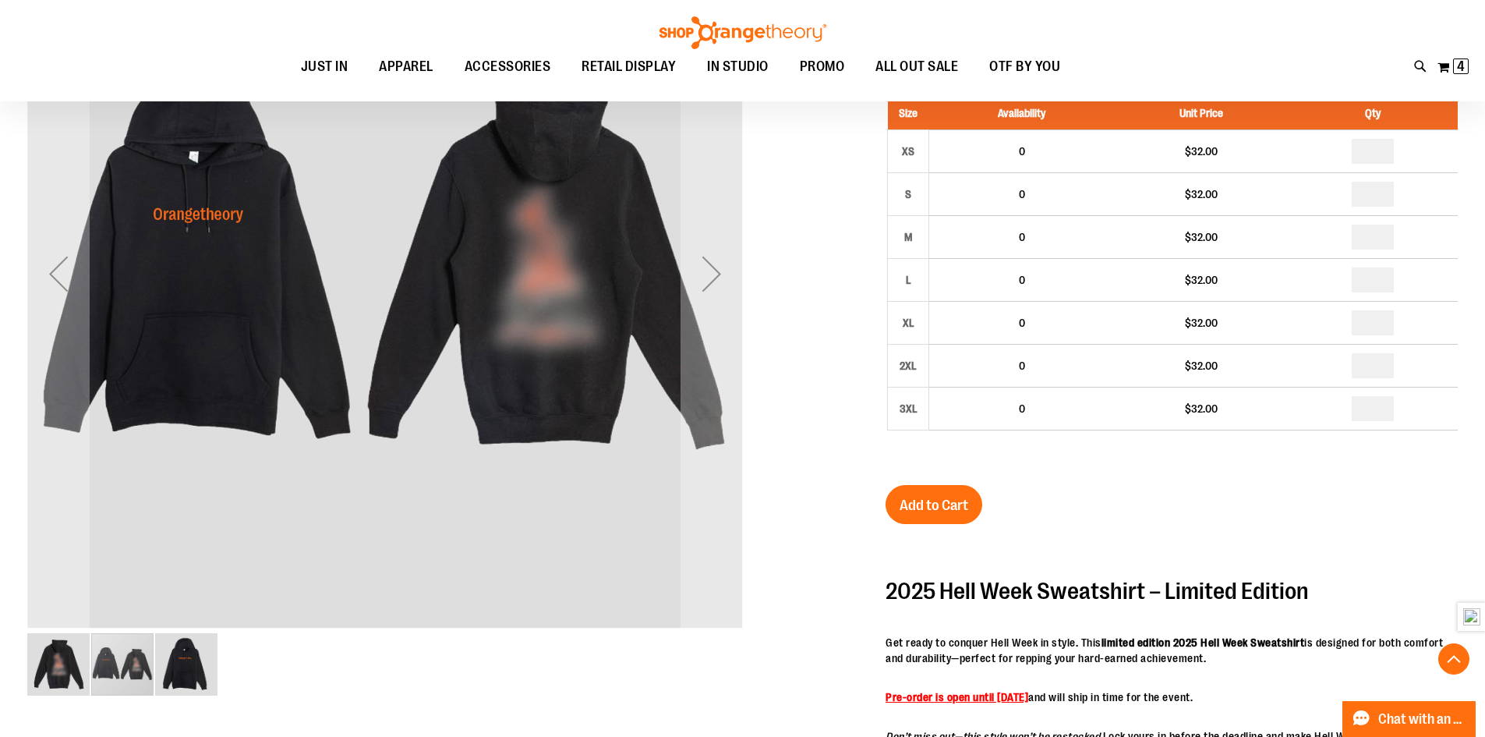
click at [193, 678] on img "image 3 of 3" at bounding box center [186, 664] width 62 height 62
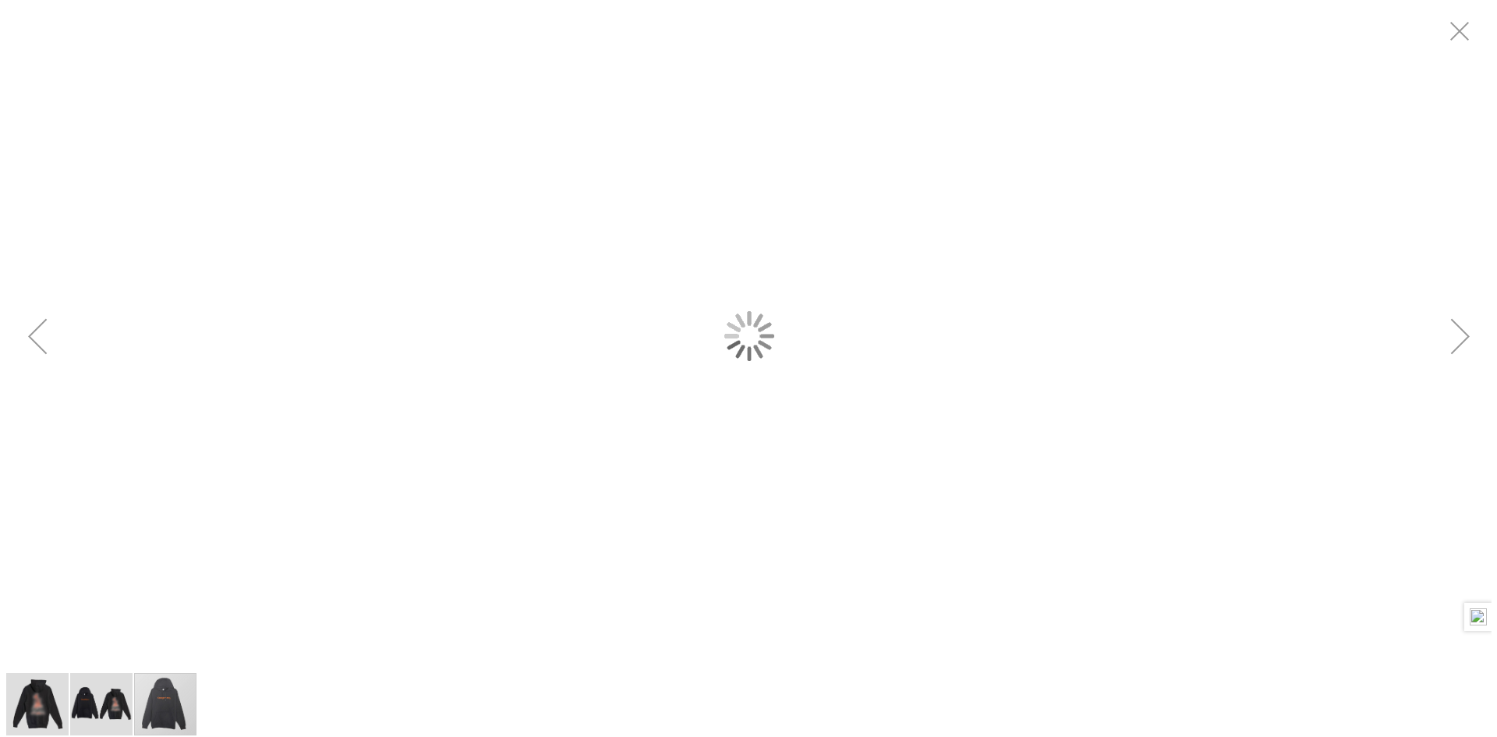
scroll to position [0, 0]
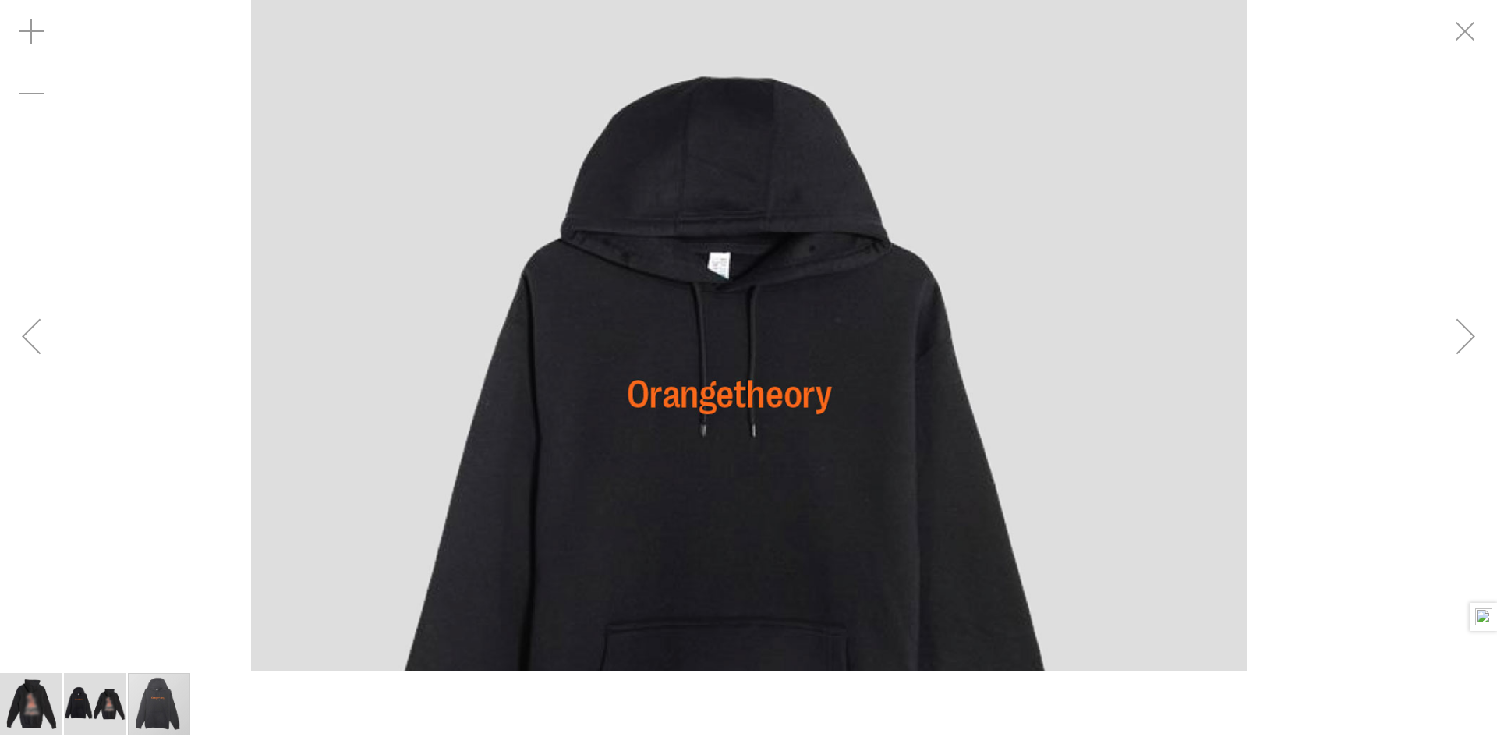
drag, startPoint x: 735, startPoint y: 87, endPoint x: 713, endPoint y: 197, distance: 113.0
click at [713, 197] on img "carousel" at bounding box center [749, 498] width 996 height 996
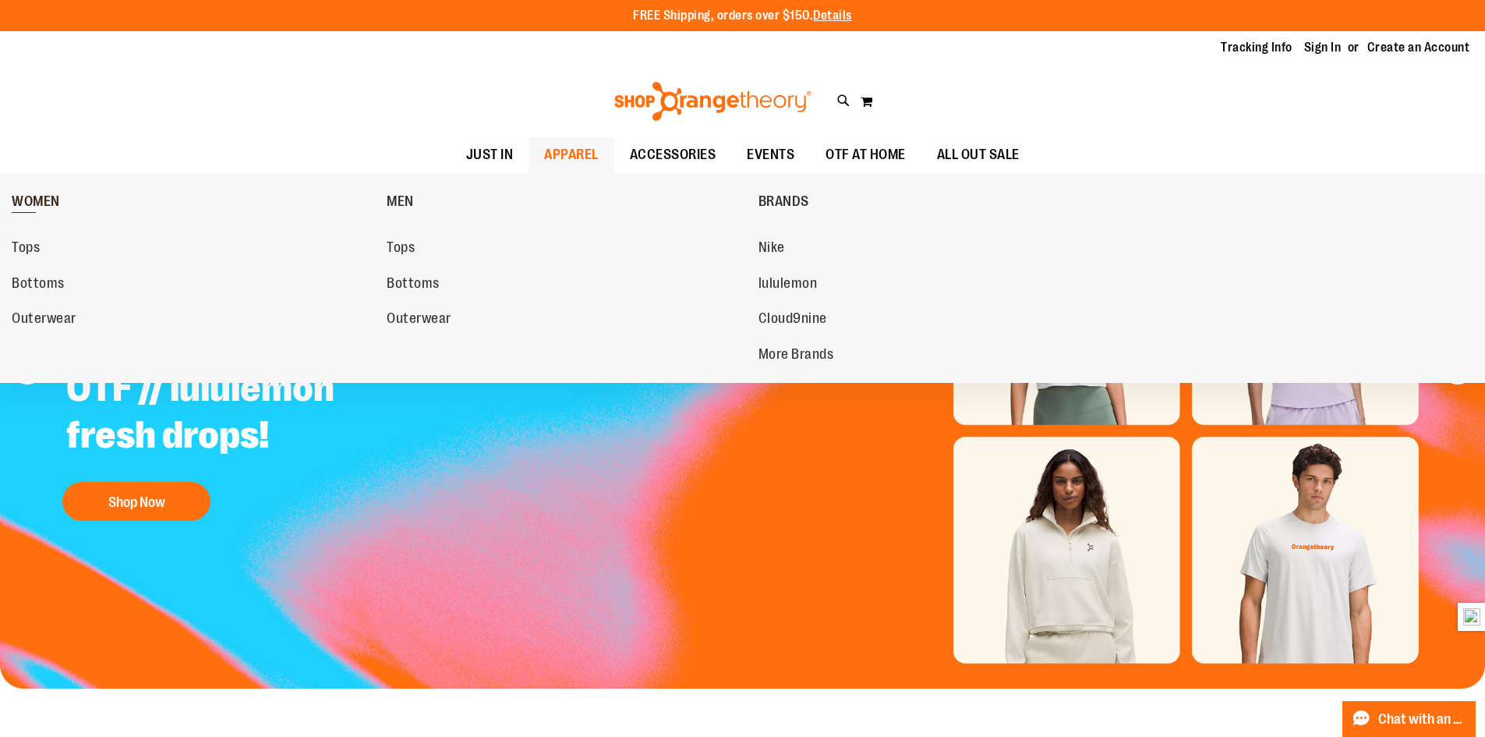
type input "**********"
click at [44, 199] on span "WOMEN" at bounding box center [36, 202] width 48 height 19
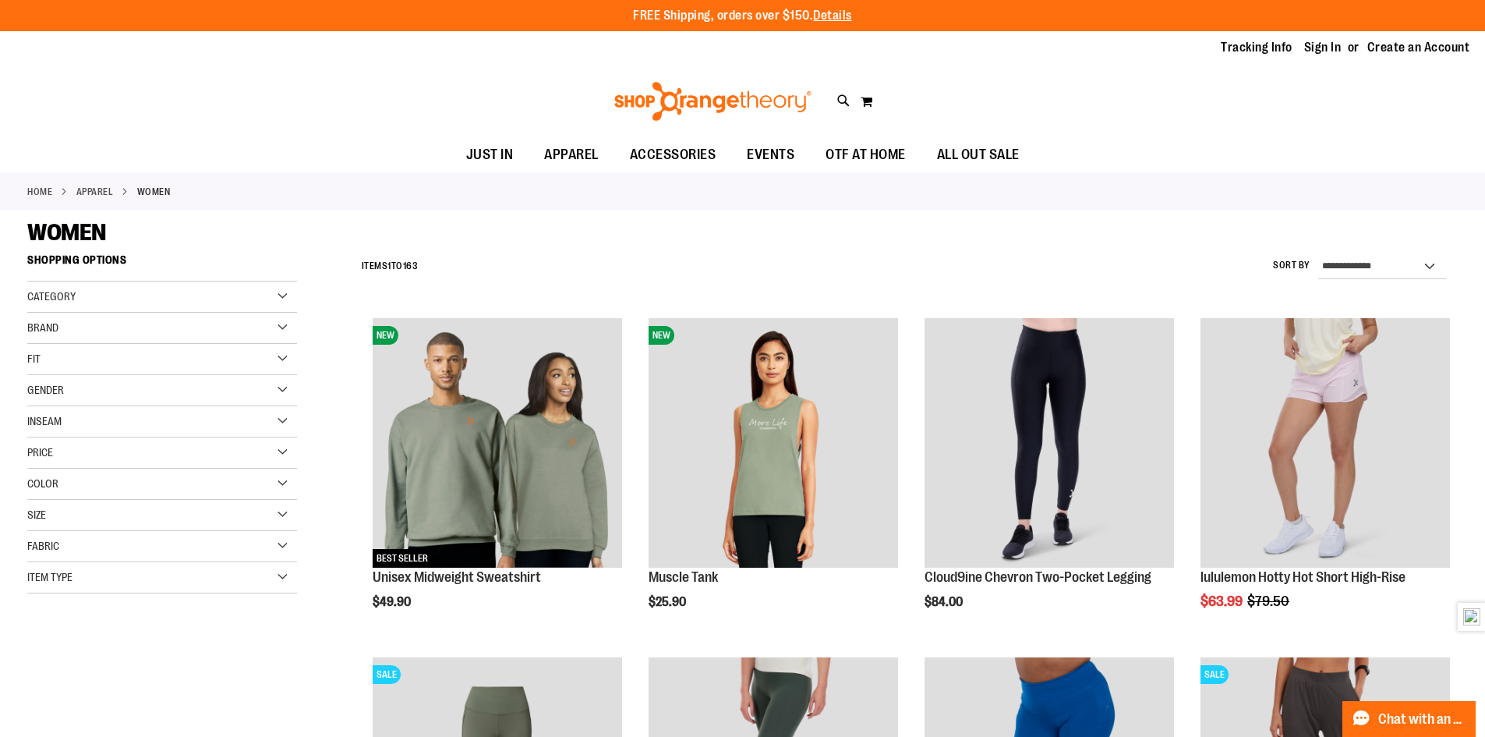
type input "**********"
click at [48, 317] on div "Brand" at bounding box center [162, 328] width 270 height 31
click at [69, 439] on link "Rhone" at bounding box center [152, 442] width 259 height 16
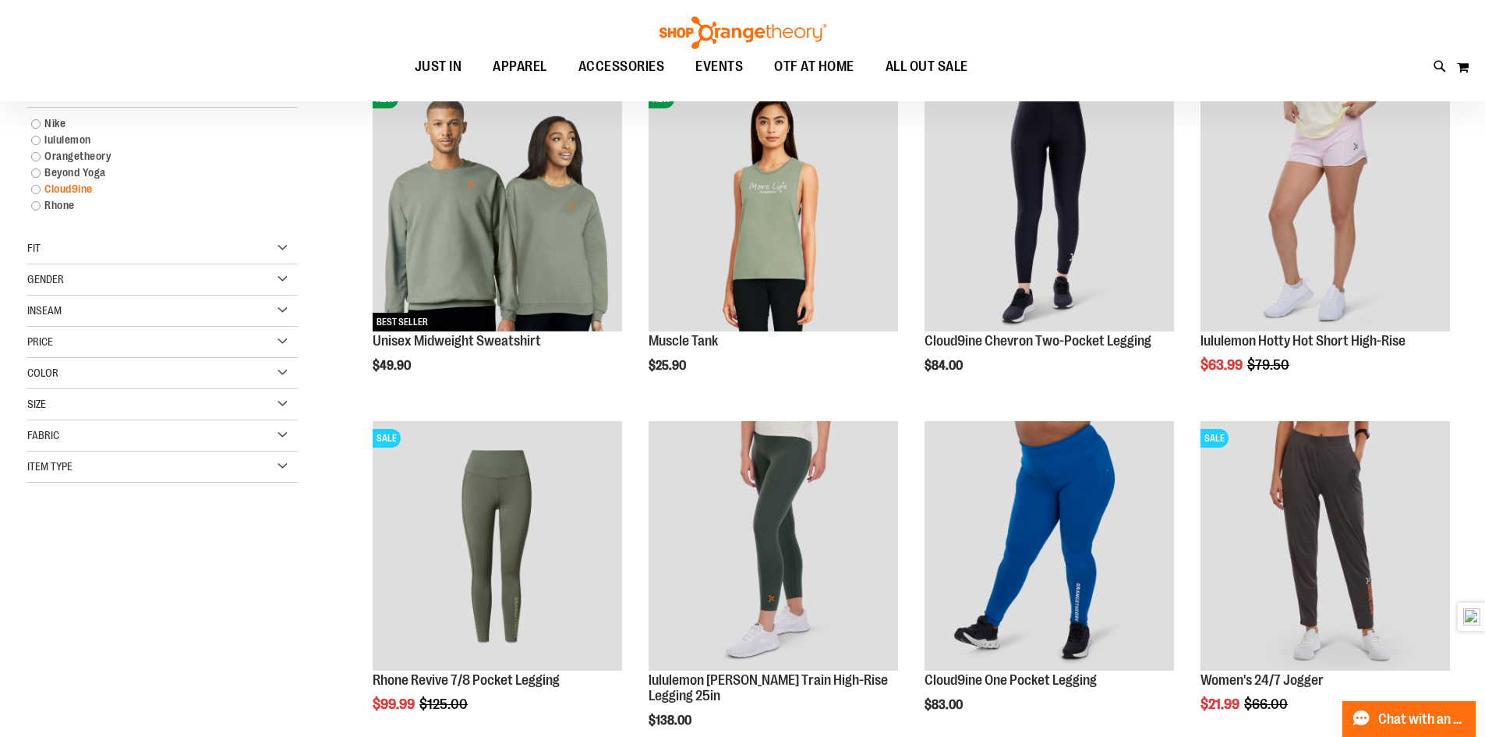
scroll to position [246, 0]
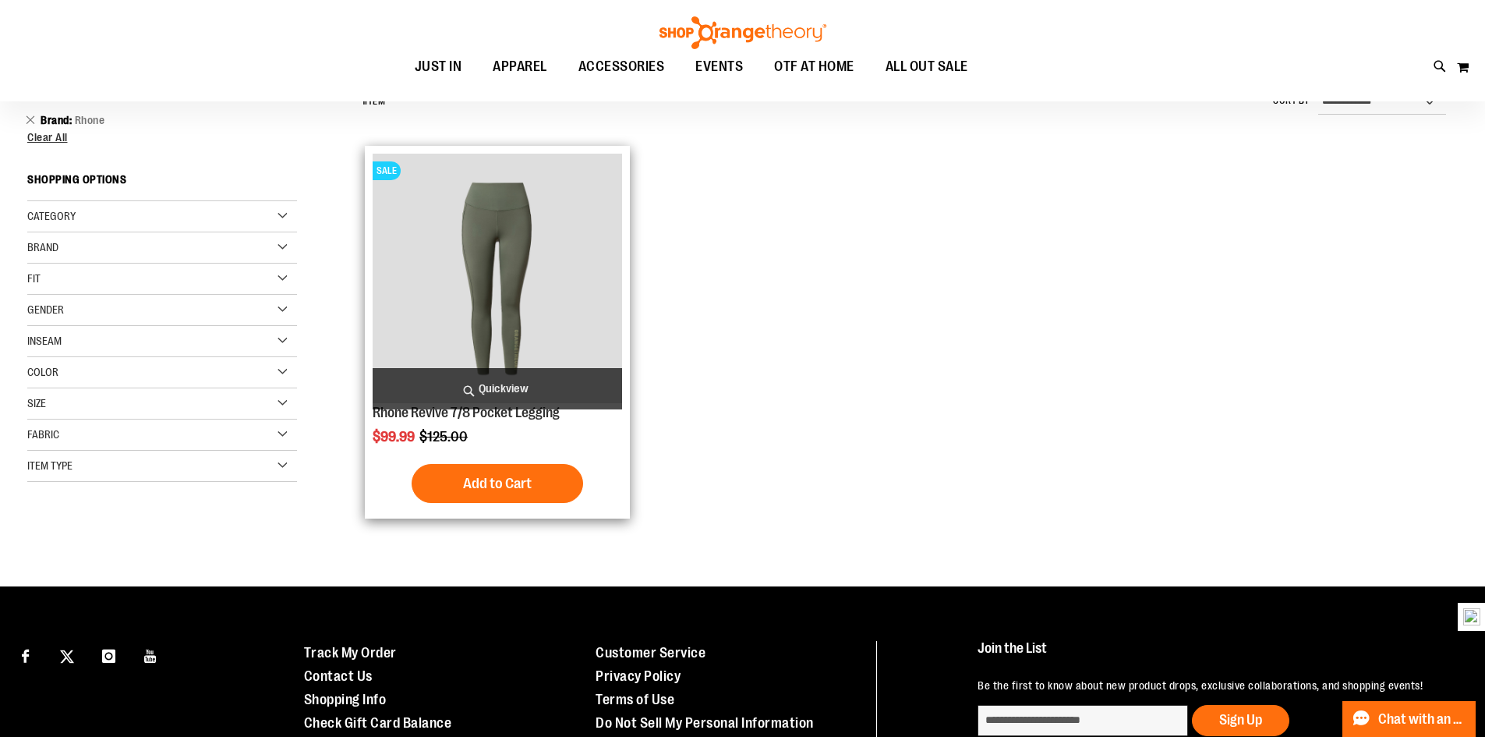
scroll to position [90, 0]
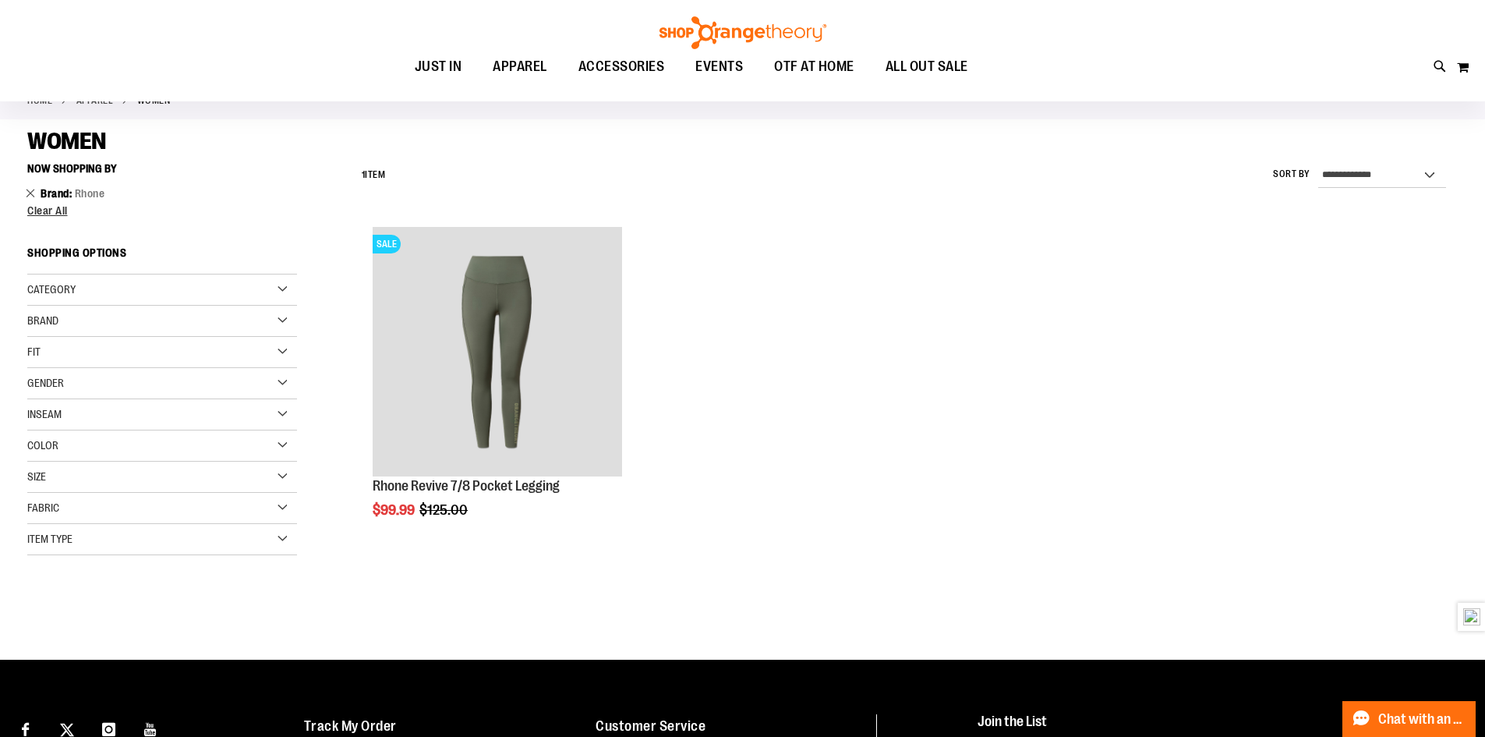
click at [29, 193] on link "Remove This Item" at bounding box center [31, 193] width 10 height 16
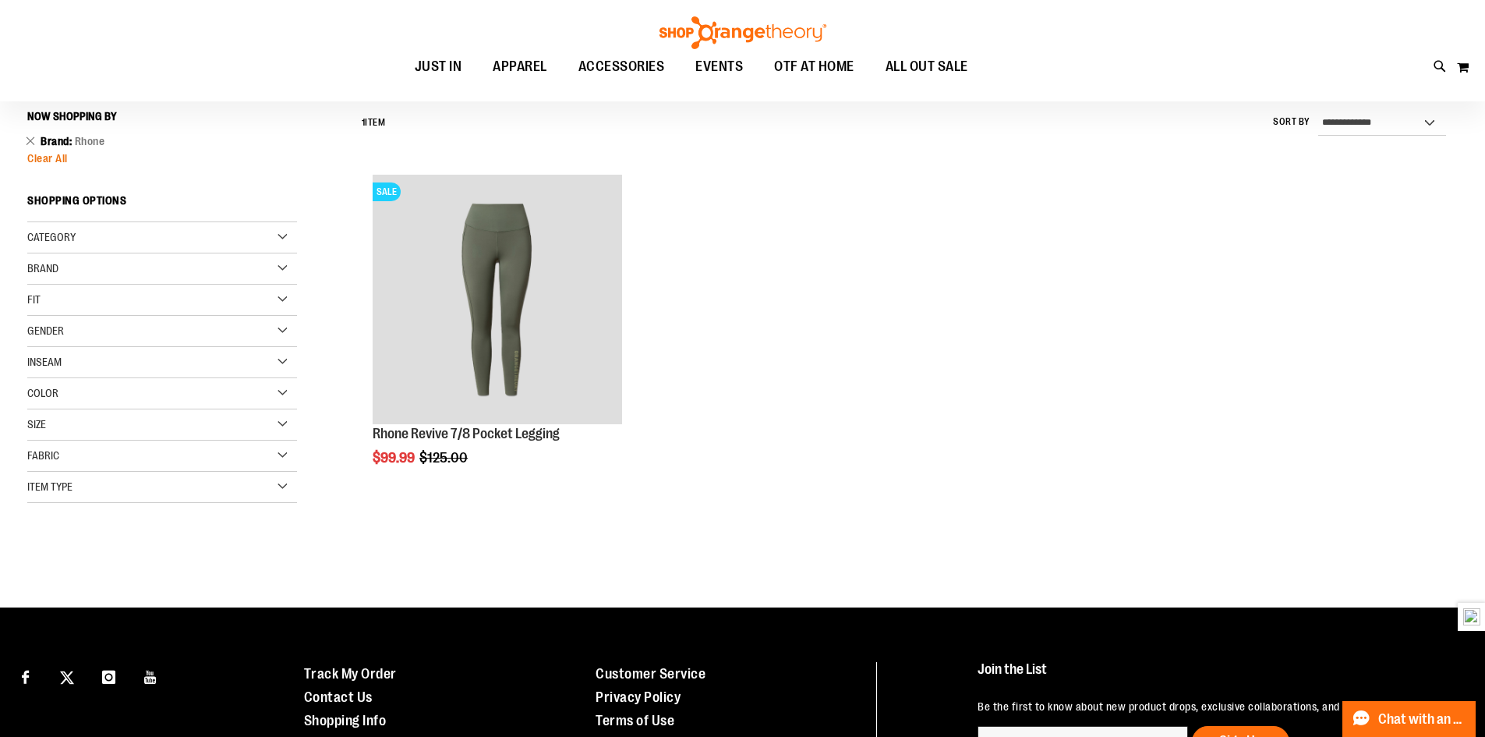
scroll to position [145, 0]
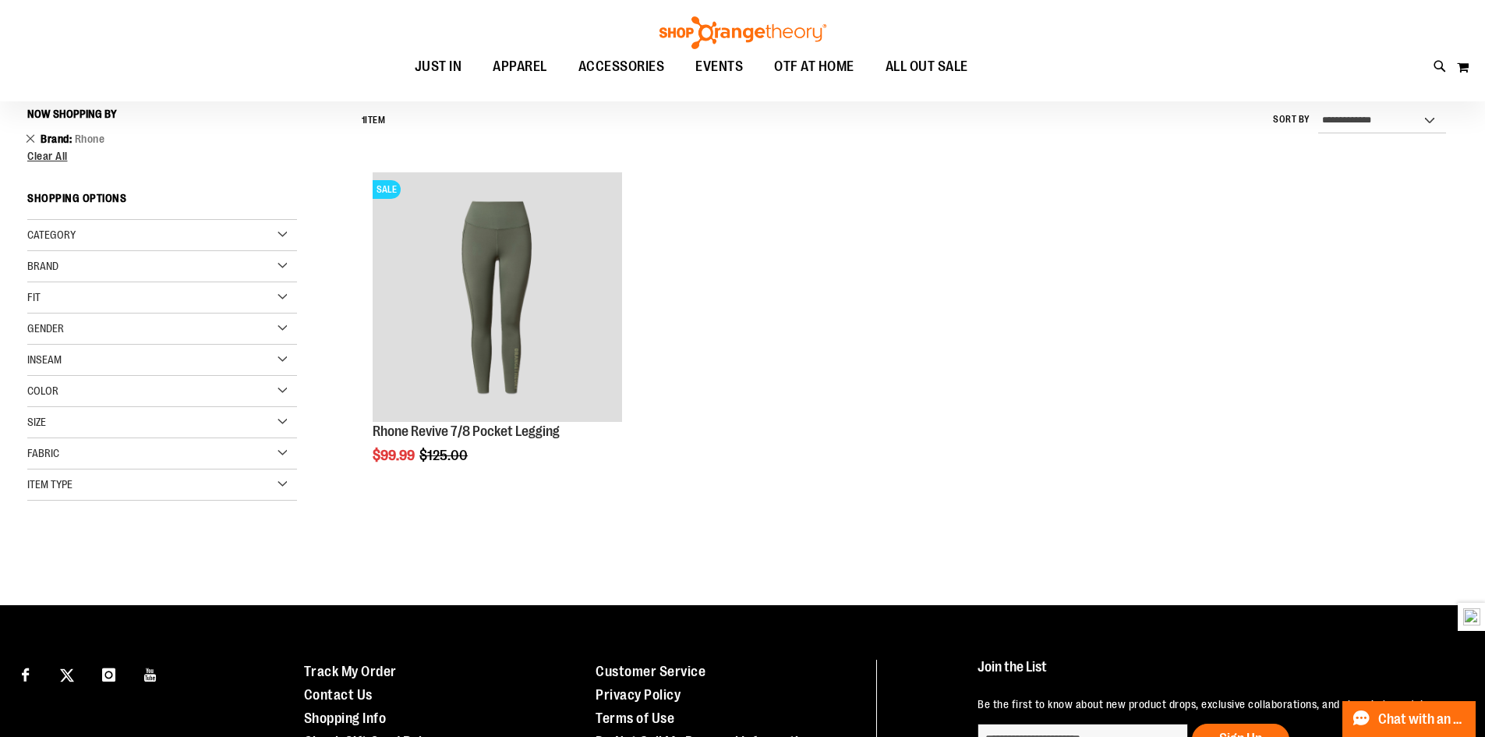
click at [30, 142] on link "Remove This Item" at bounding box center [31, 138] width 10 height 16
click at [44, 156] on span "Clear All" at bounding box center [47, 156] width 41 height 12
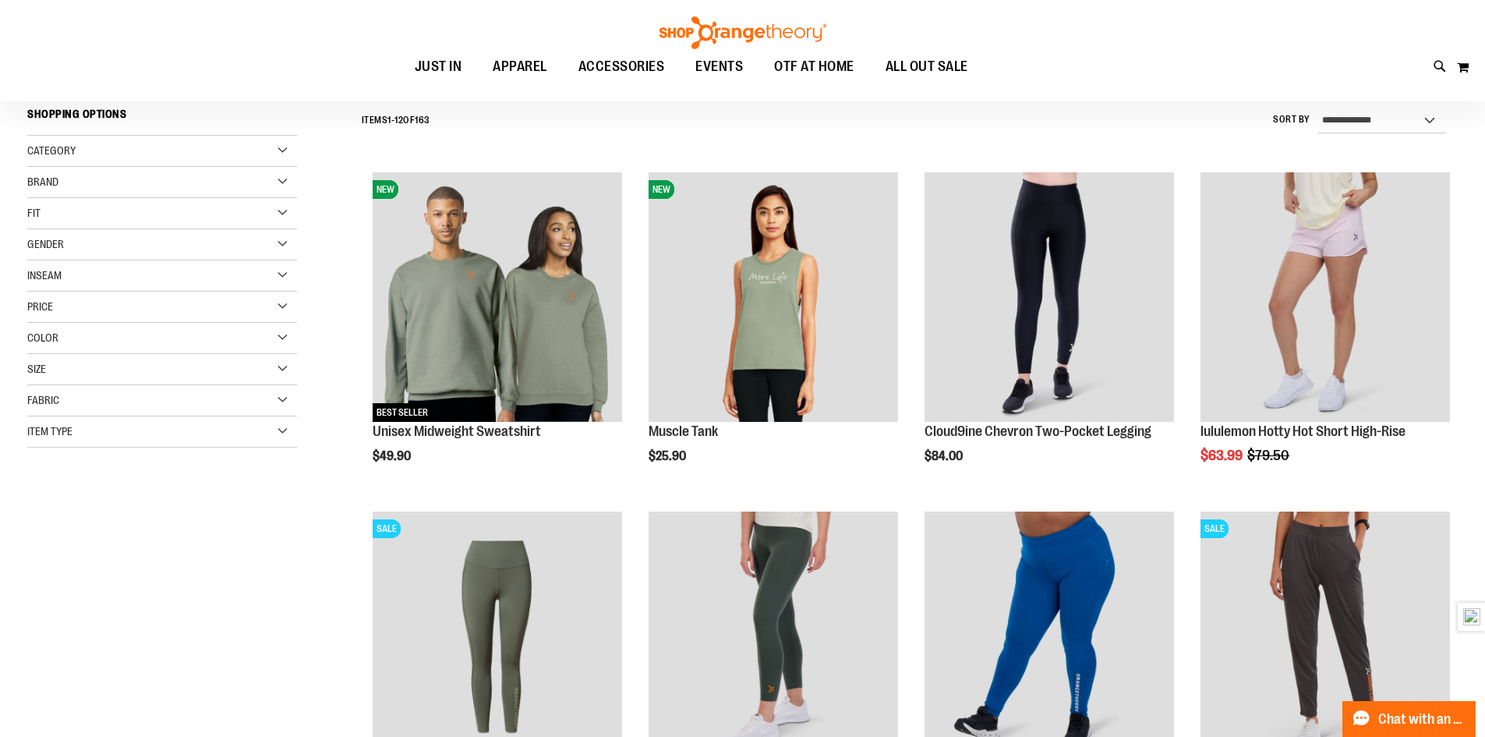
click at [82, 192] on div "Brand" at bounding box center [162, 182] width 270 height 31
click at [90, 262] on link "Beyond Yoga" at bounding box center [152, 263] width 259 height 16
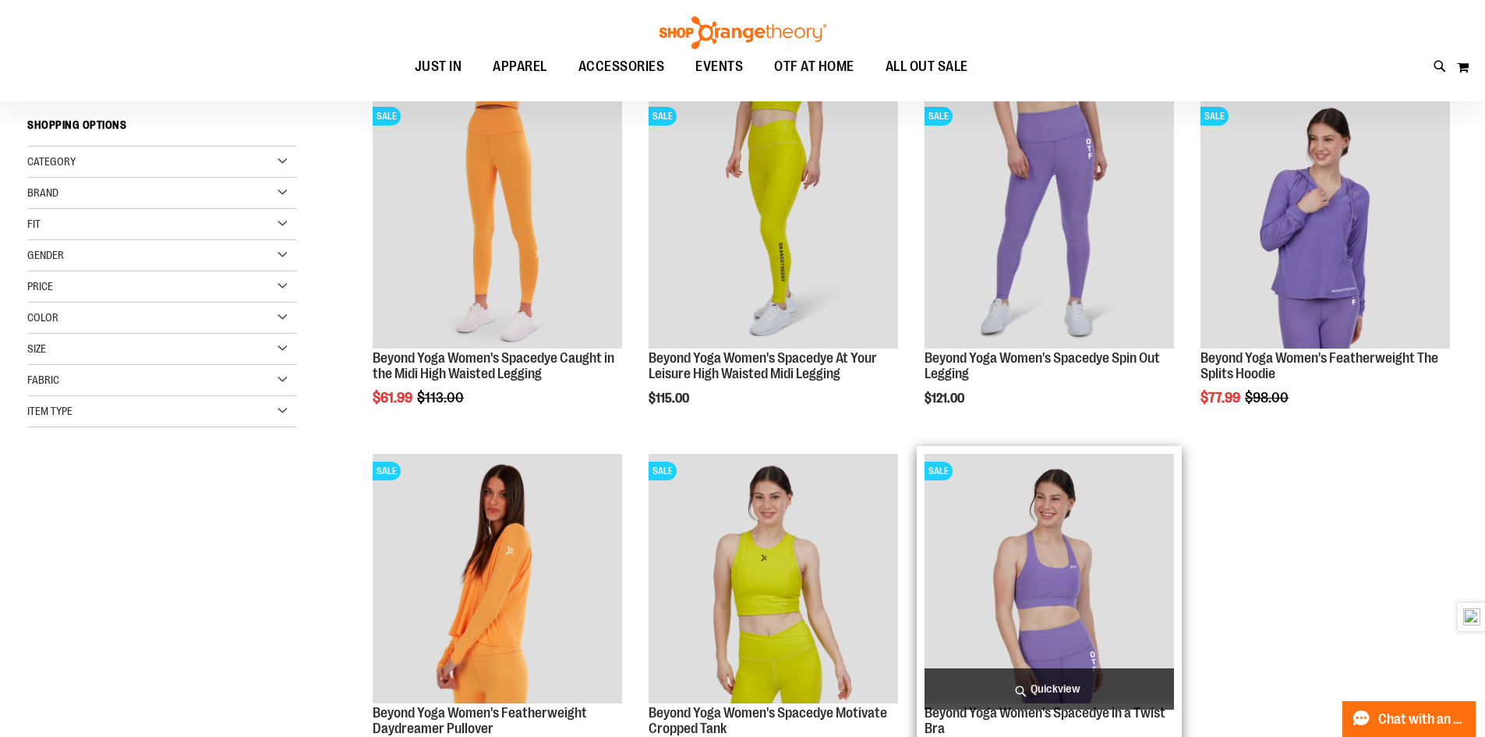
scroll to position [145, 0]
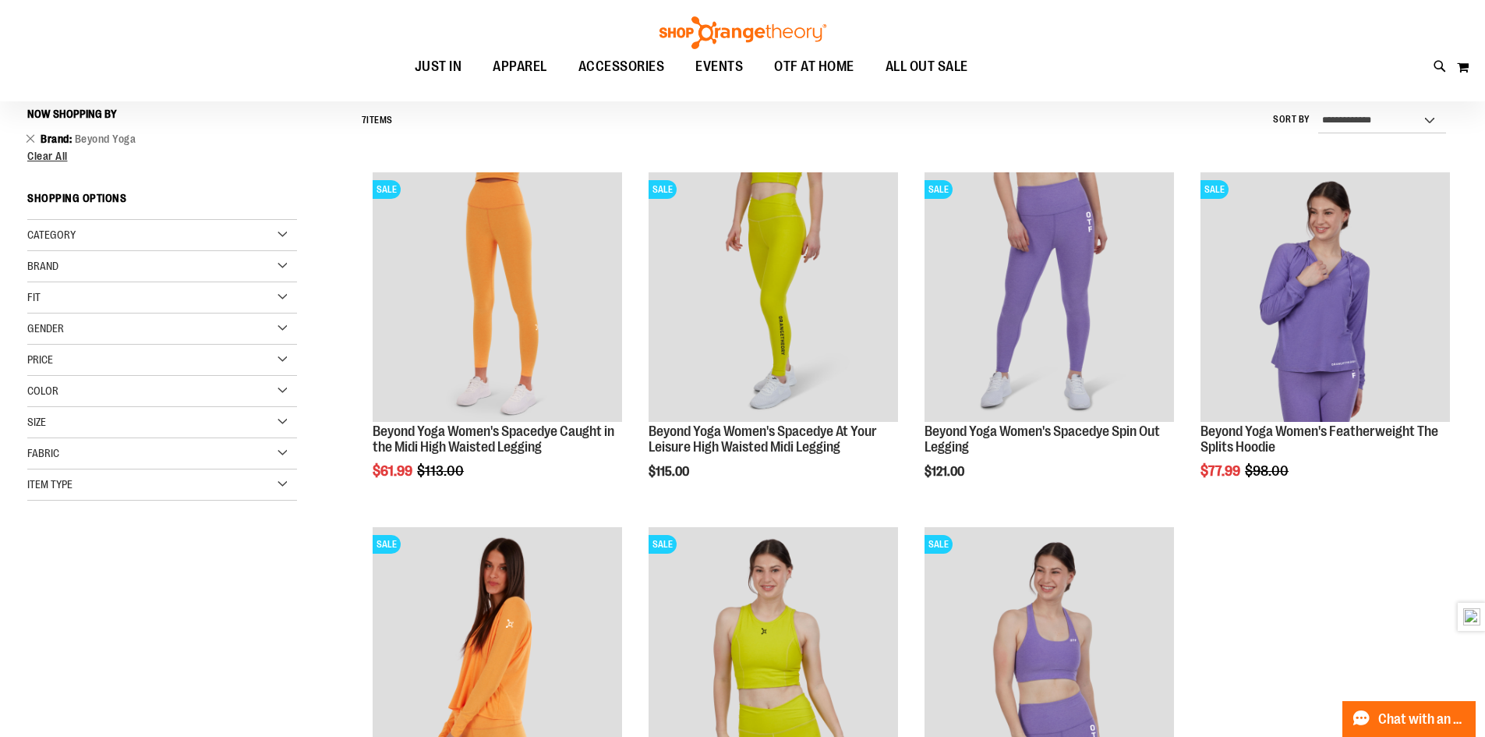
click at [221, 259] on div "Brand" at bounding box center [162, 266] width 270 height 31
click at [30, 365] on link "Cloud9ine" at bounding box center [152, 364] width 259 height 16
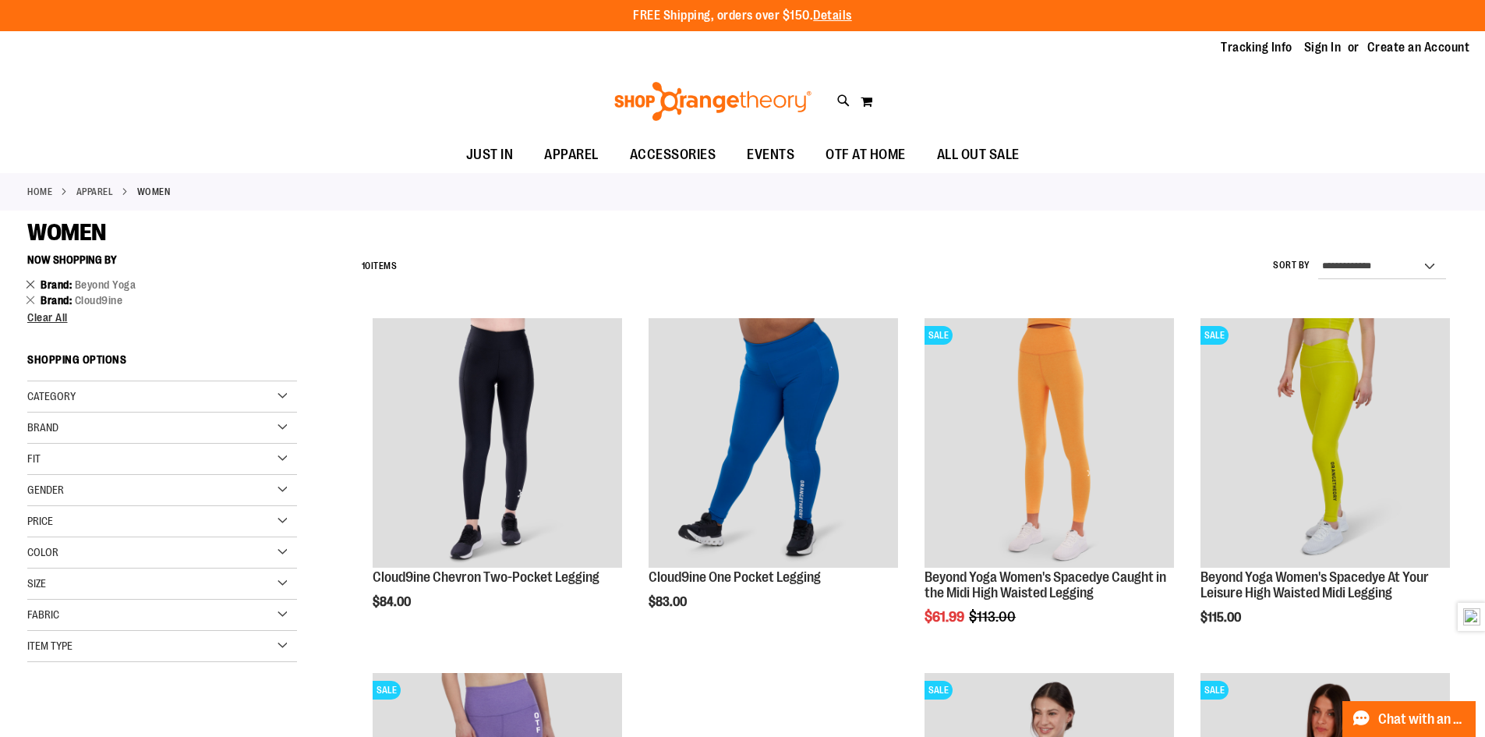
click at [30, 283] on link "Remove This Item" at bounding box center [31, 284] width 10 height 16
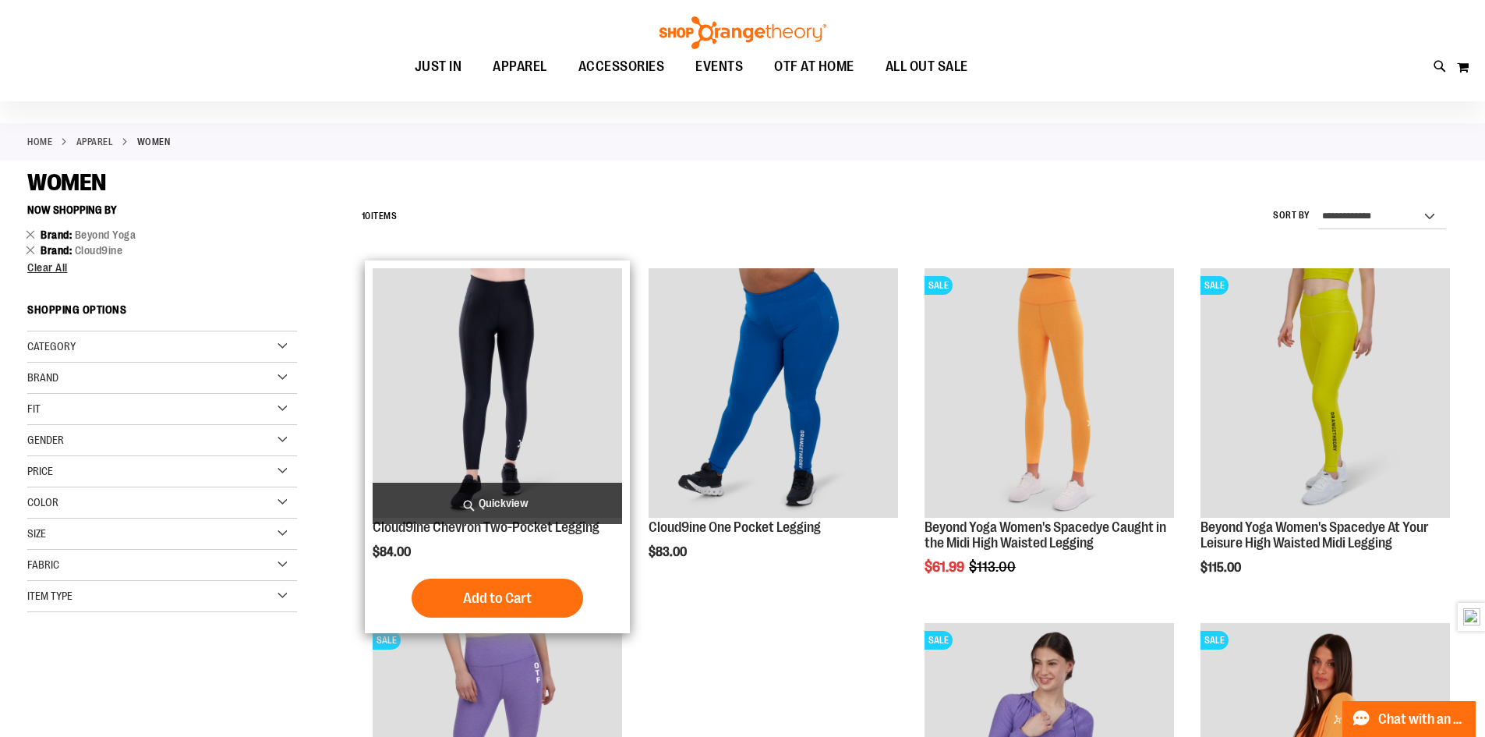
scroll to position [12, 0]
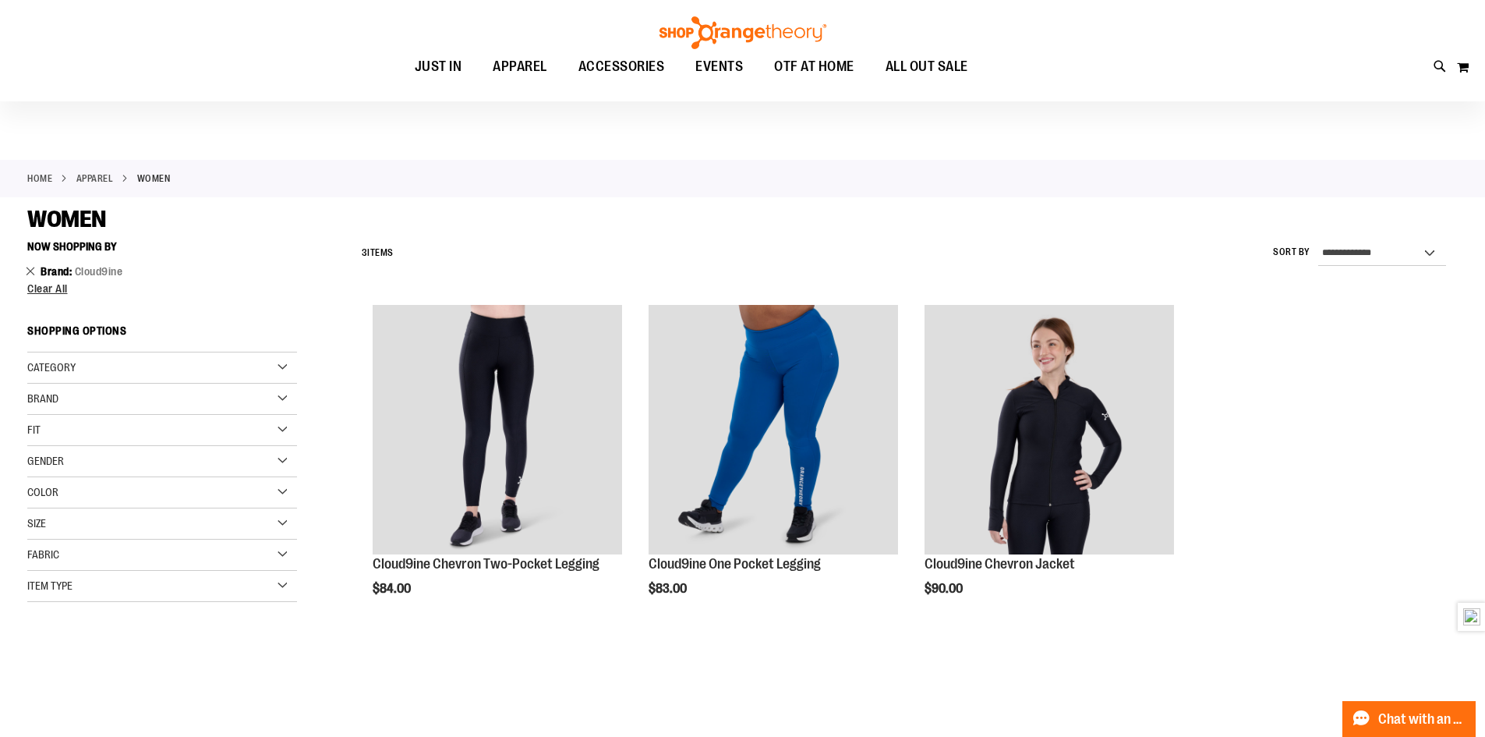
click at [31, 271] on link "Remove This Item" at bounding box center [31, 271] width 10 height 16
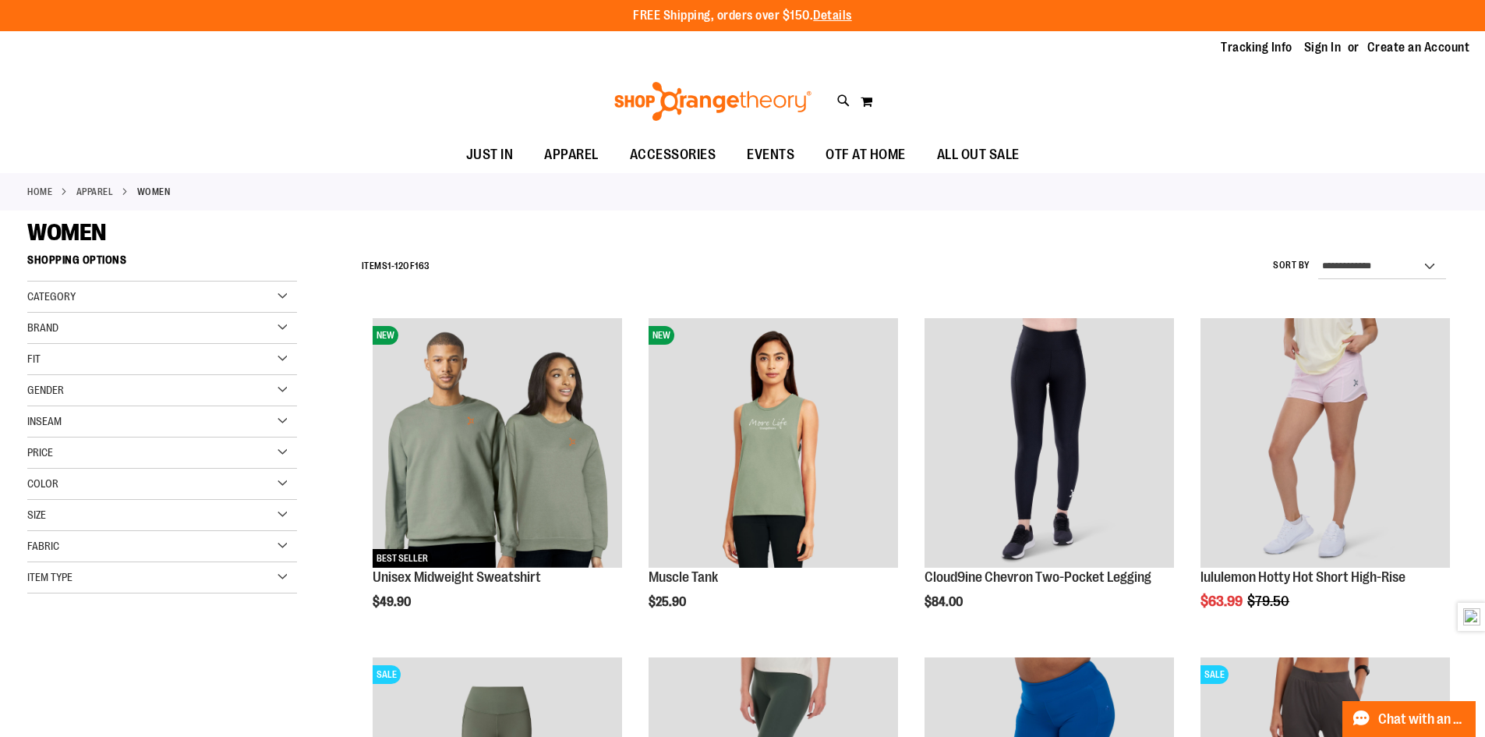
click at [62, 329] on div "Brand" at bounding box center [162, 328] width 270 height 31
click at [48, 376] on link "lululemon" at bounding box center [152, 376] width 259 height 16
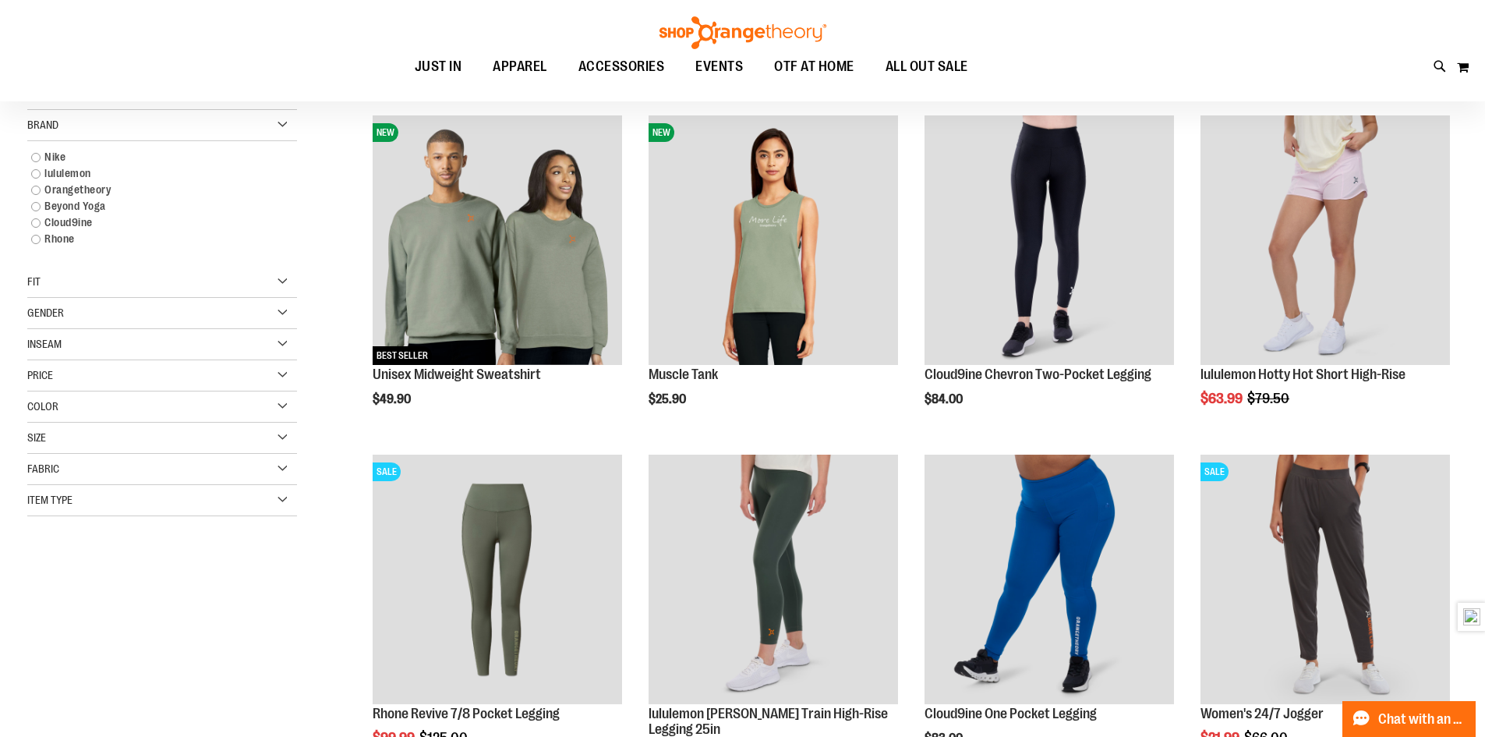
scroll to position [246, 0]
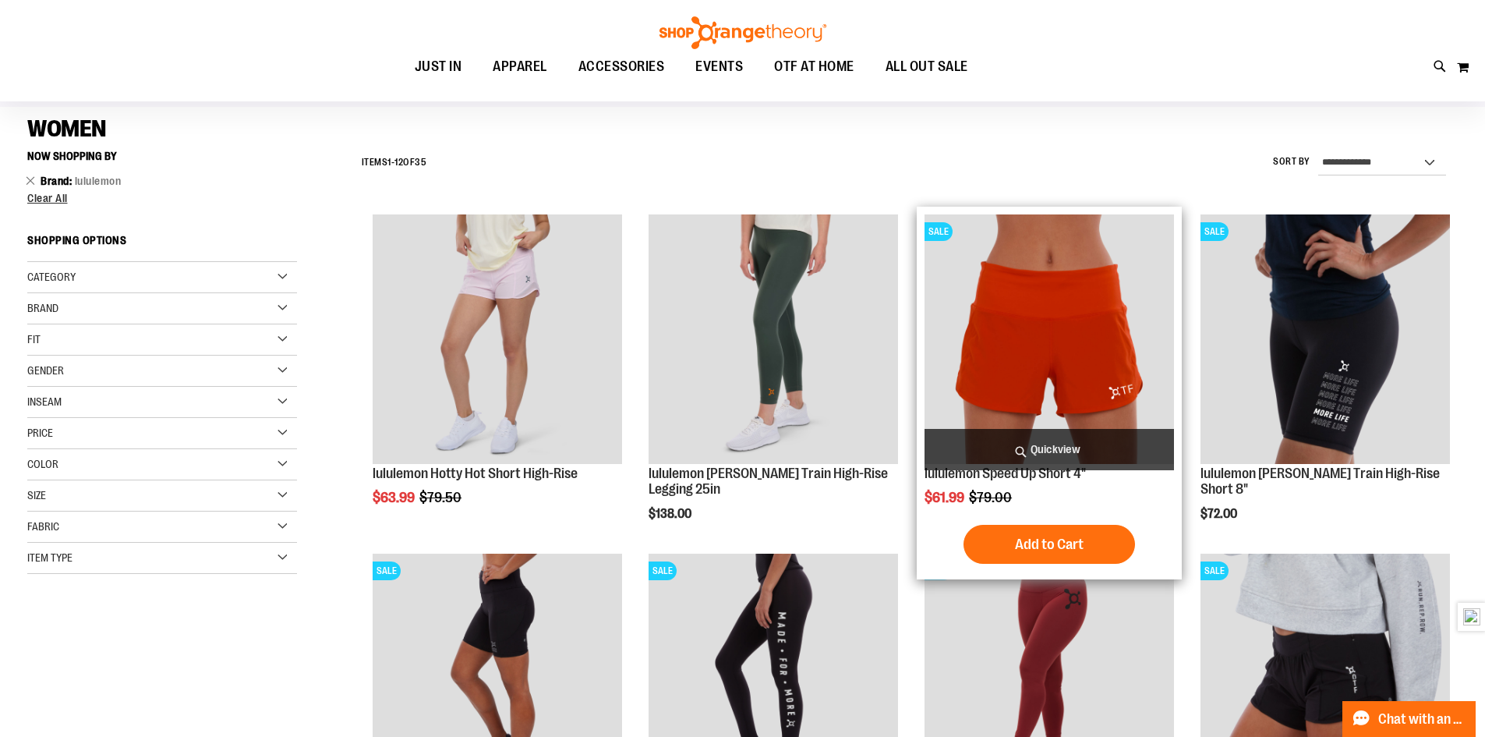
scroll to position [90, 0]
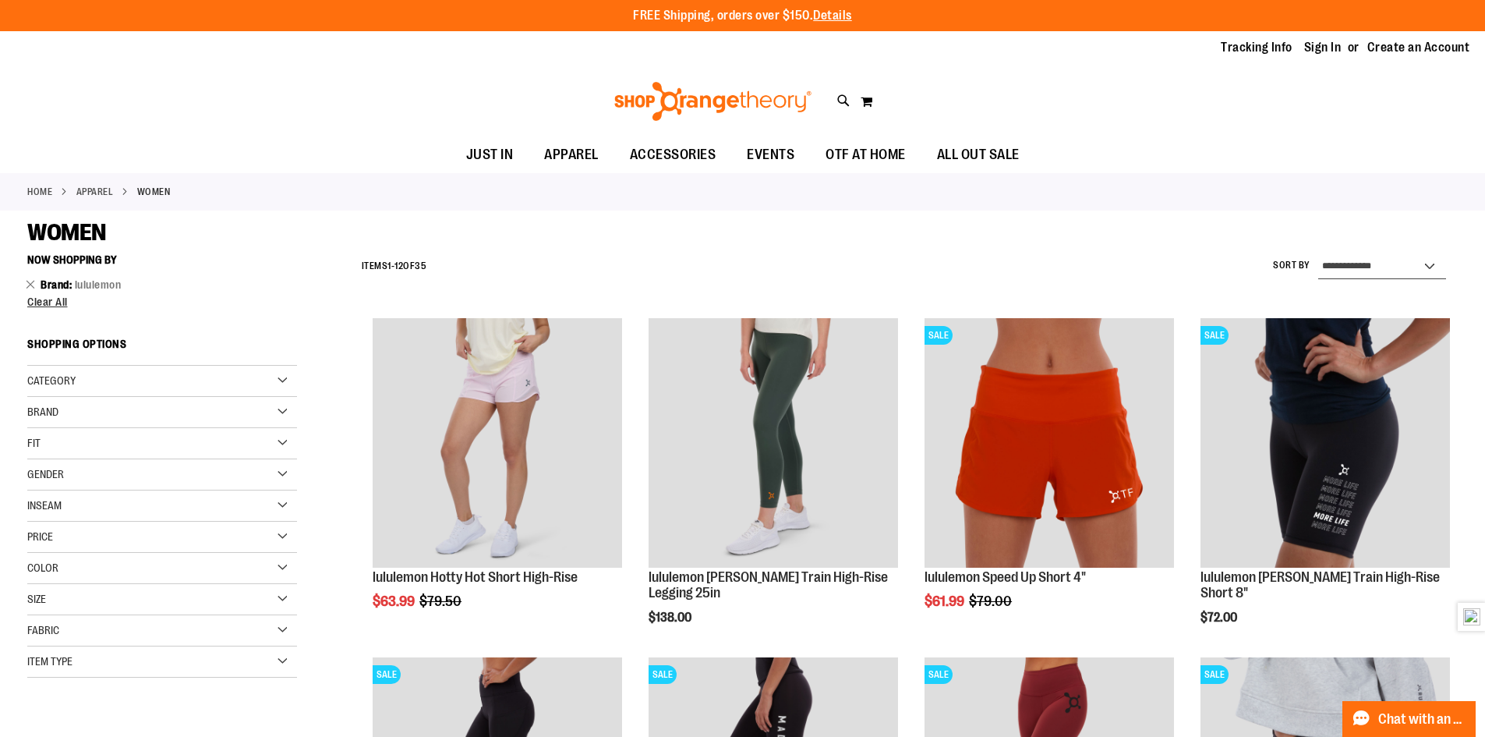
click at [1375, 260] on select "**********" at bounding box center [1383, 266] width 128 height 25
select select "**********"
click at [1319, 254] on select "**********" at bounding box center [1383, 266] width 128 height 25
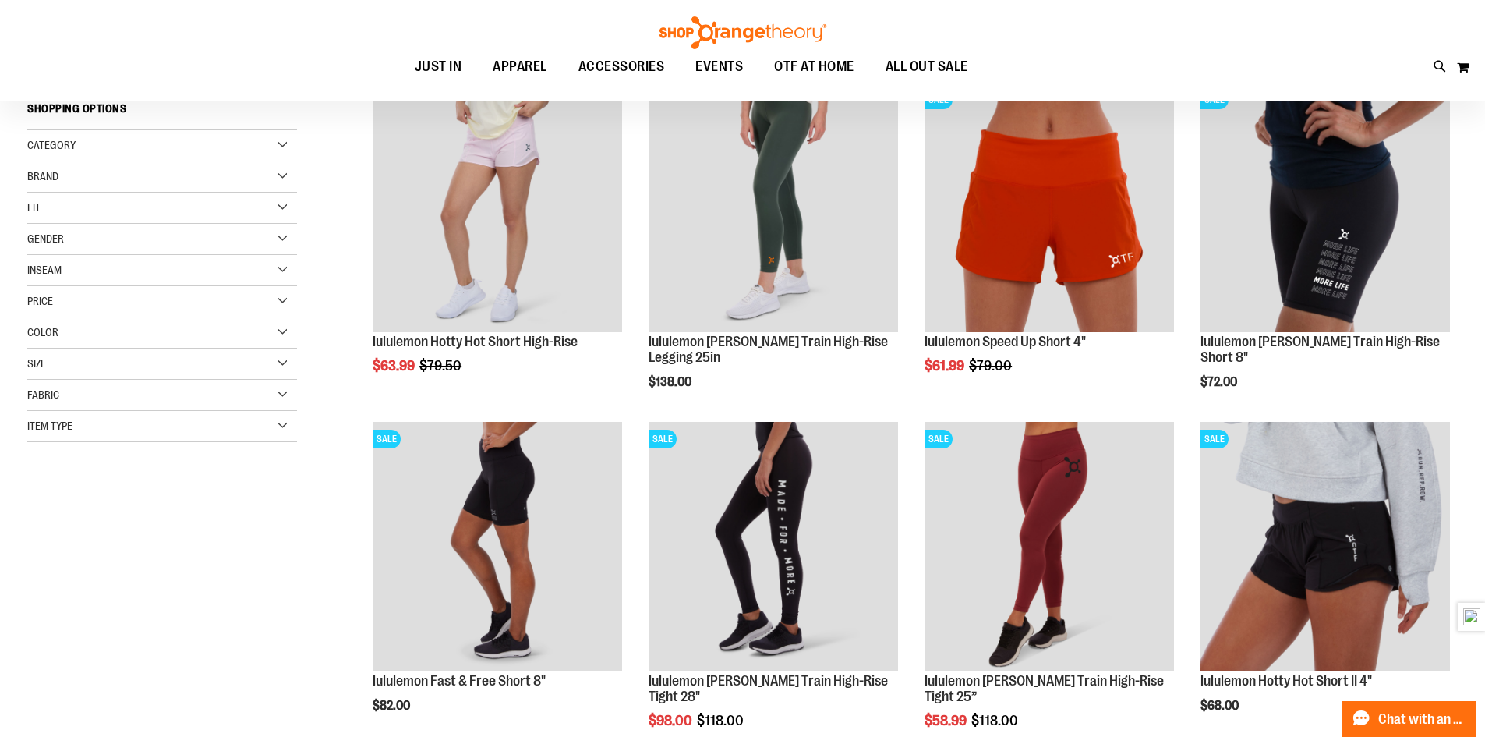
scroll to position [246, 0]
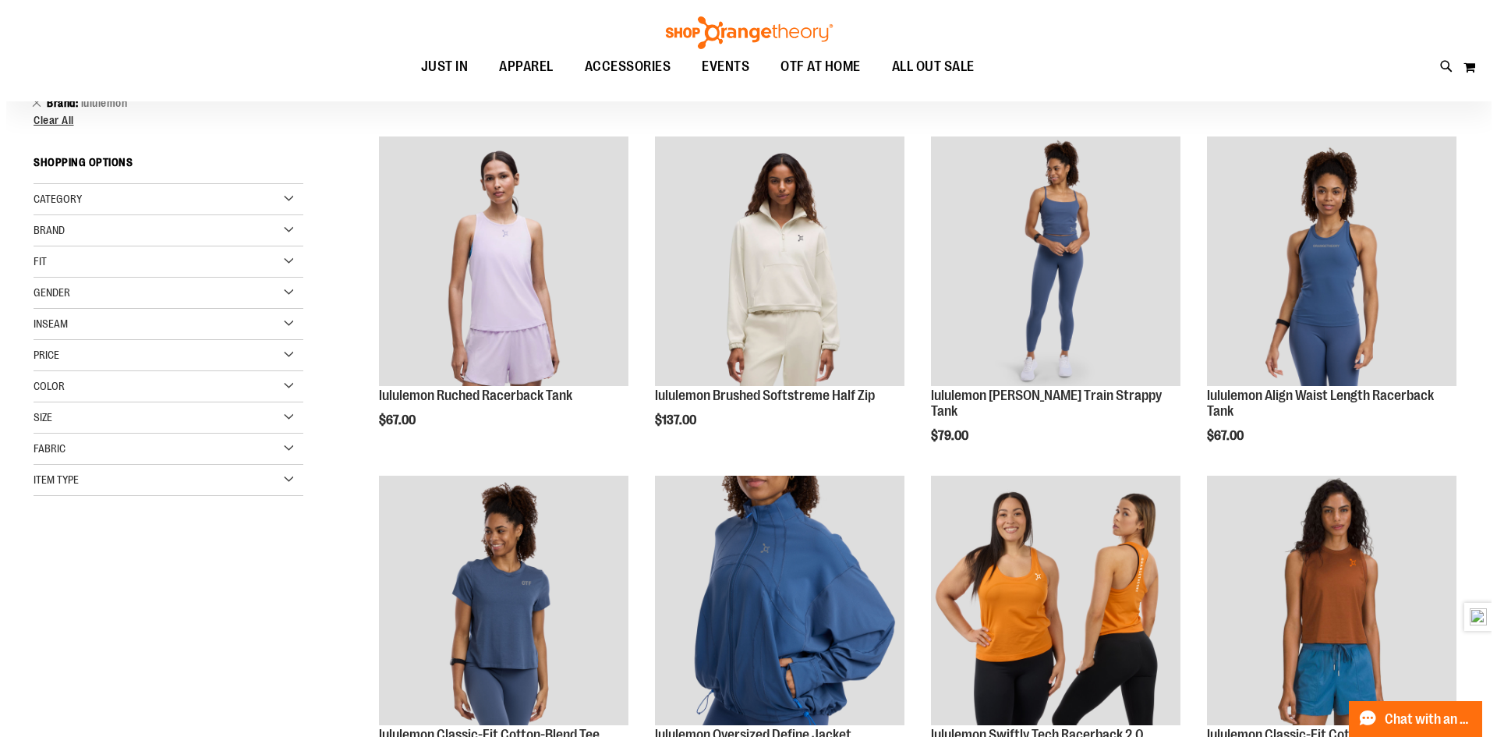
scroll to position [90, 0]
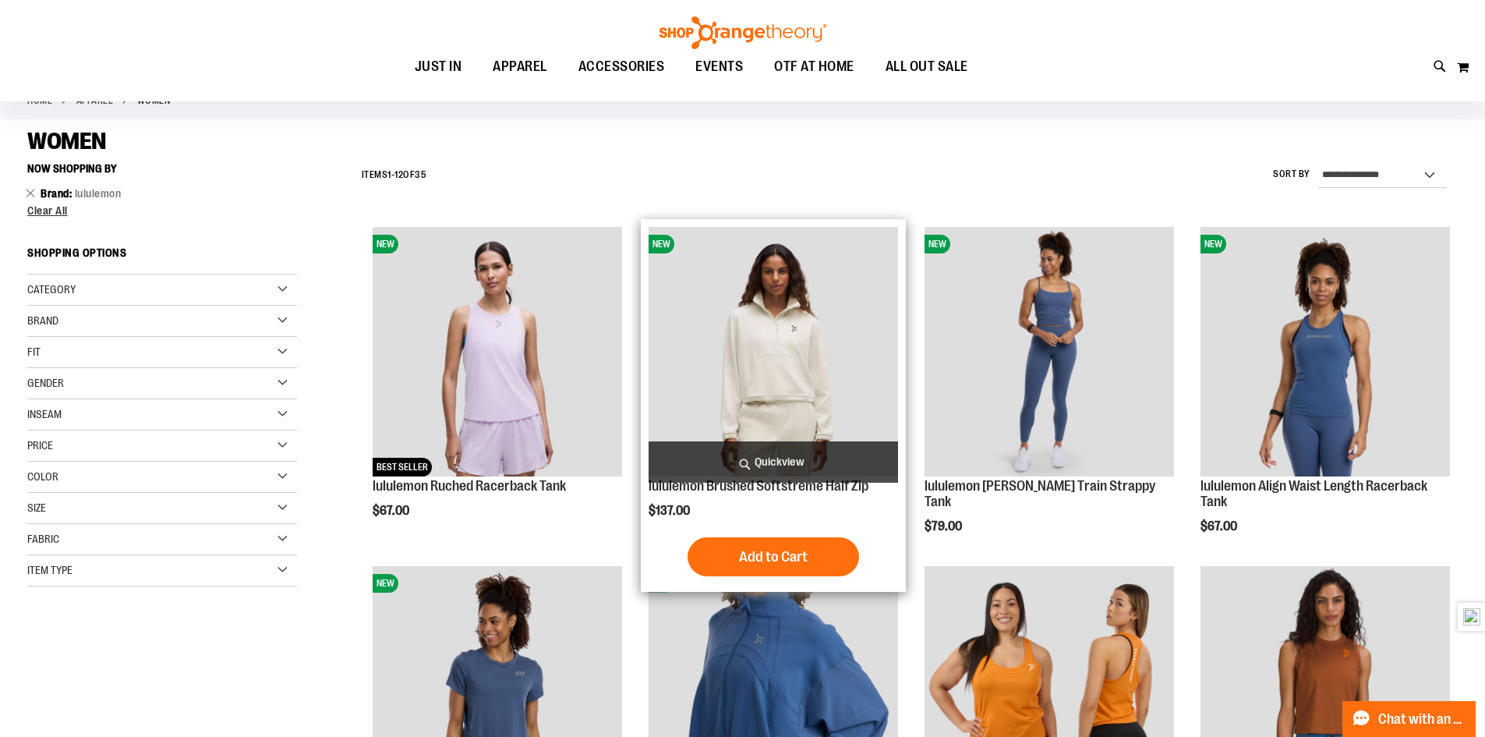
click at [781, 452] on span "Quickview" at bounding box center [774, 461] width 250 height 41
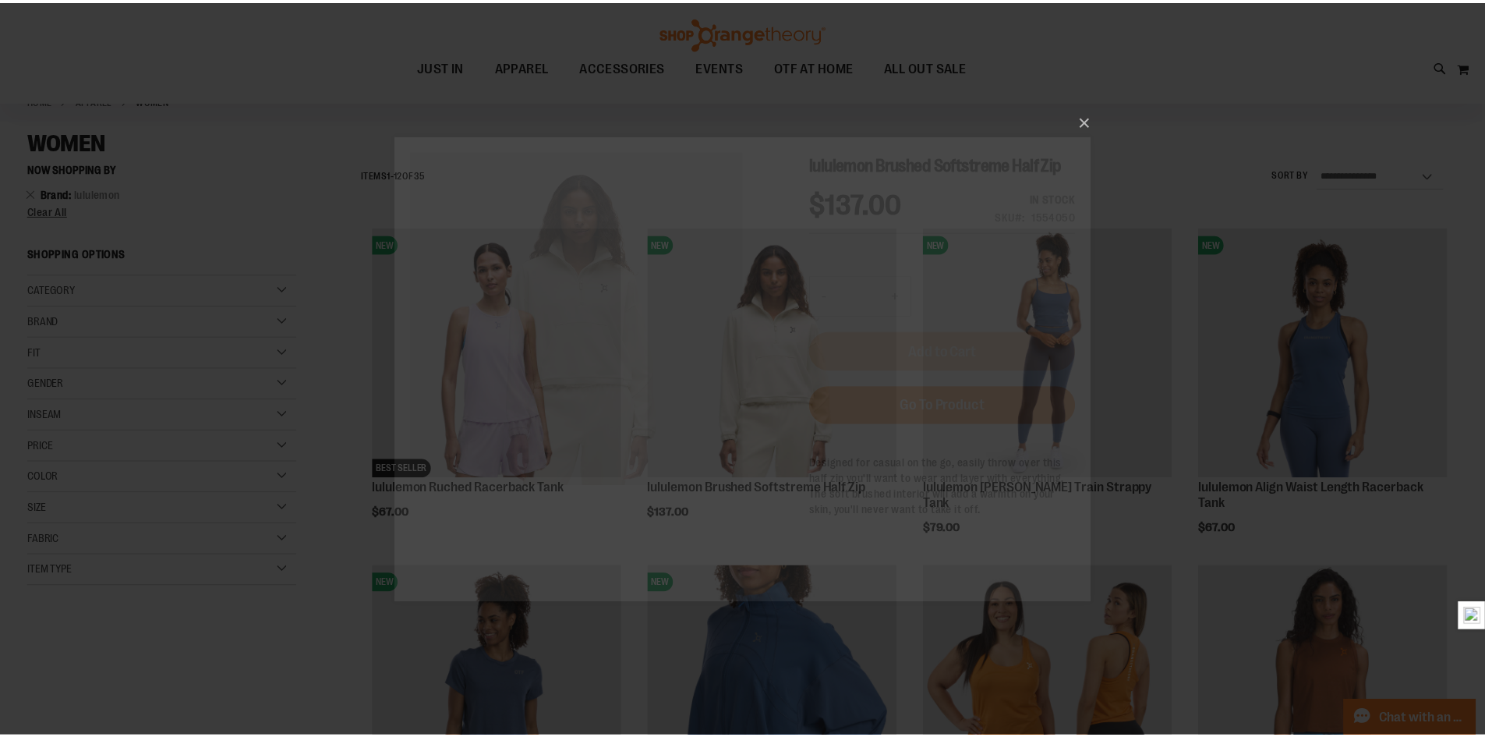
scroll to position [0, 0]
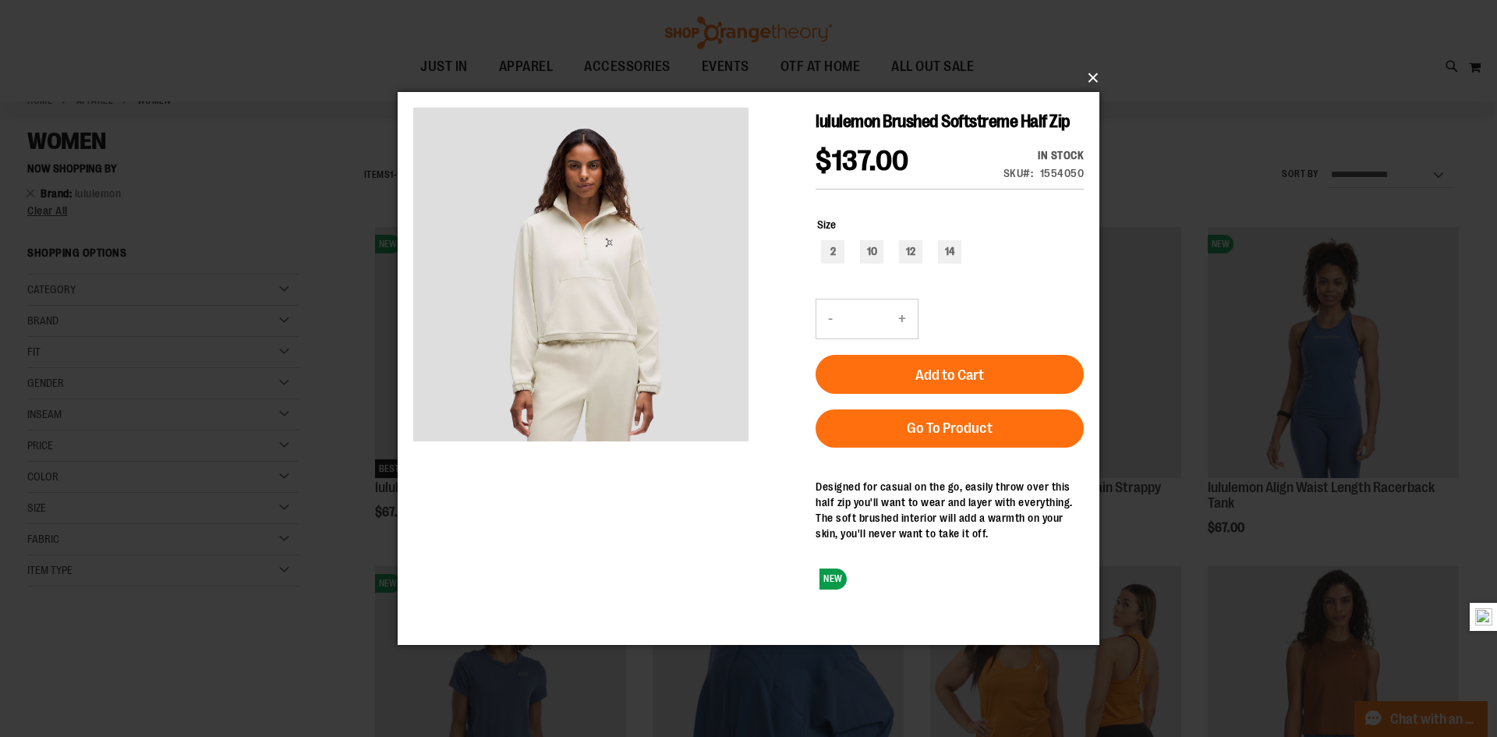
drag, startPoint x: 1482, startPoint y: 161, endPoint x: 1050, endPoint y: 322, distance: 460.9
click at [1096, 77] on button "×" at bounding box center [753, 78] width 702 height 34
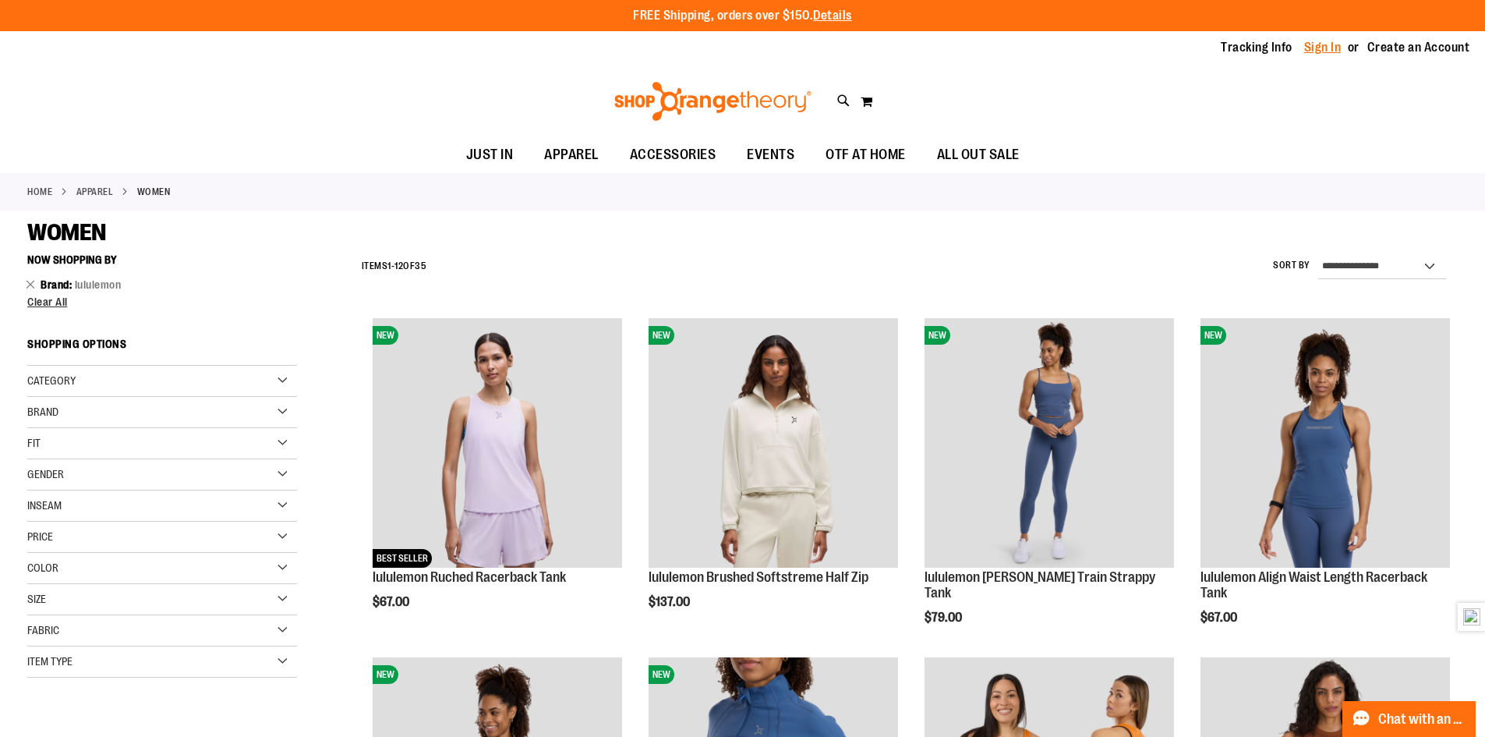
click at [1314, 48] on link "Sign In" at bounding box center [1323, 47] width 37 height 17
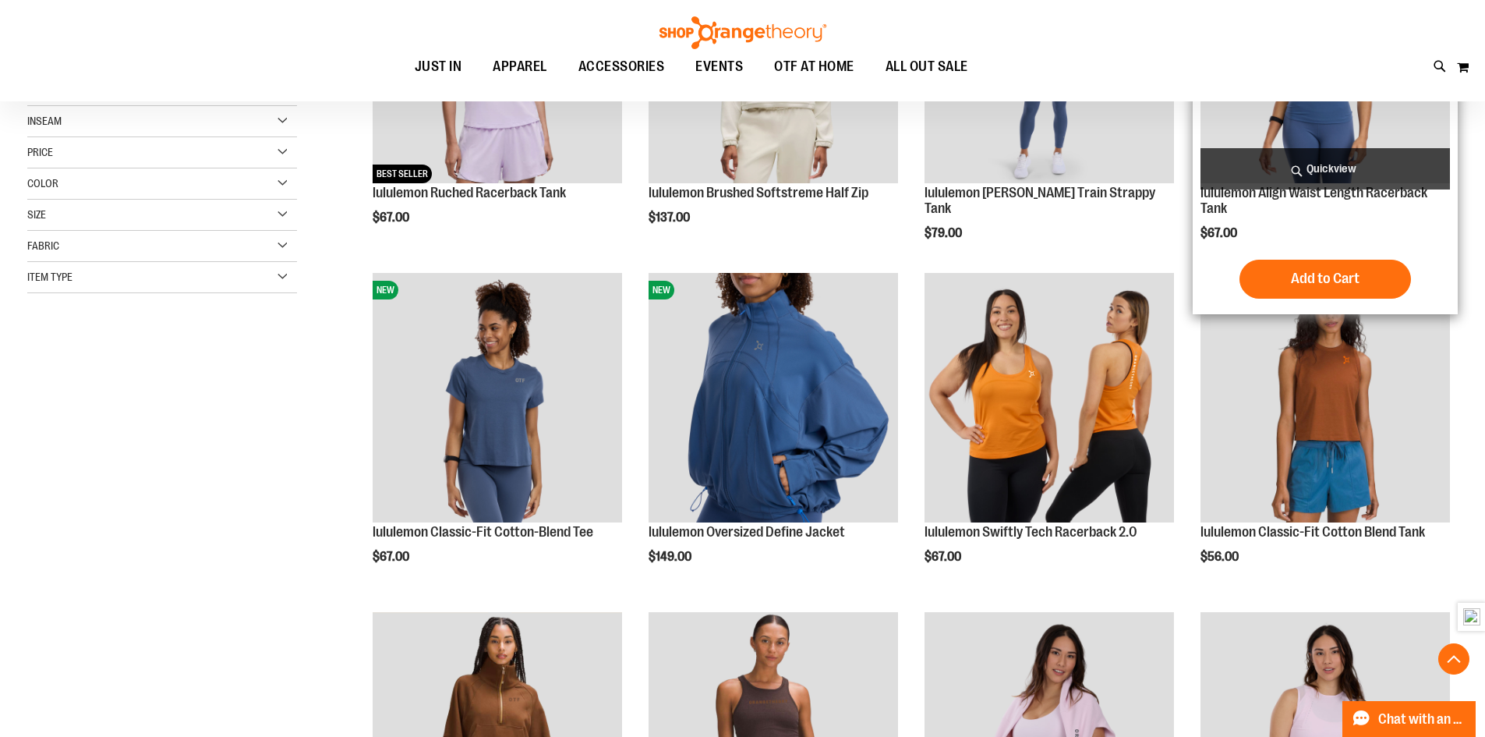
scroll to position [390, 0]
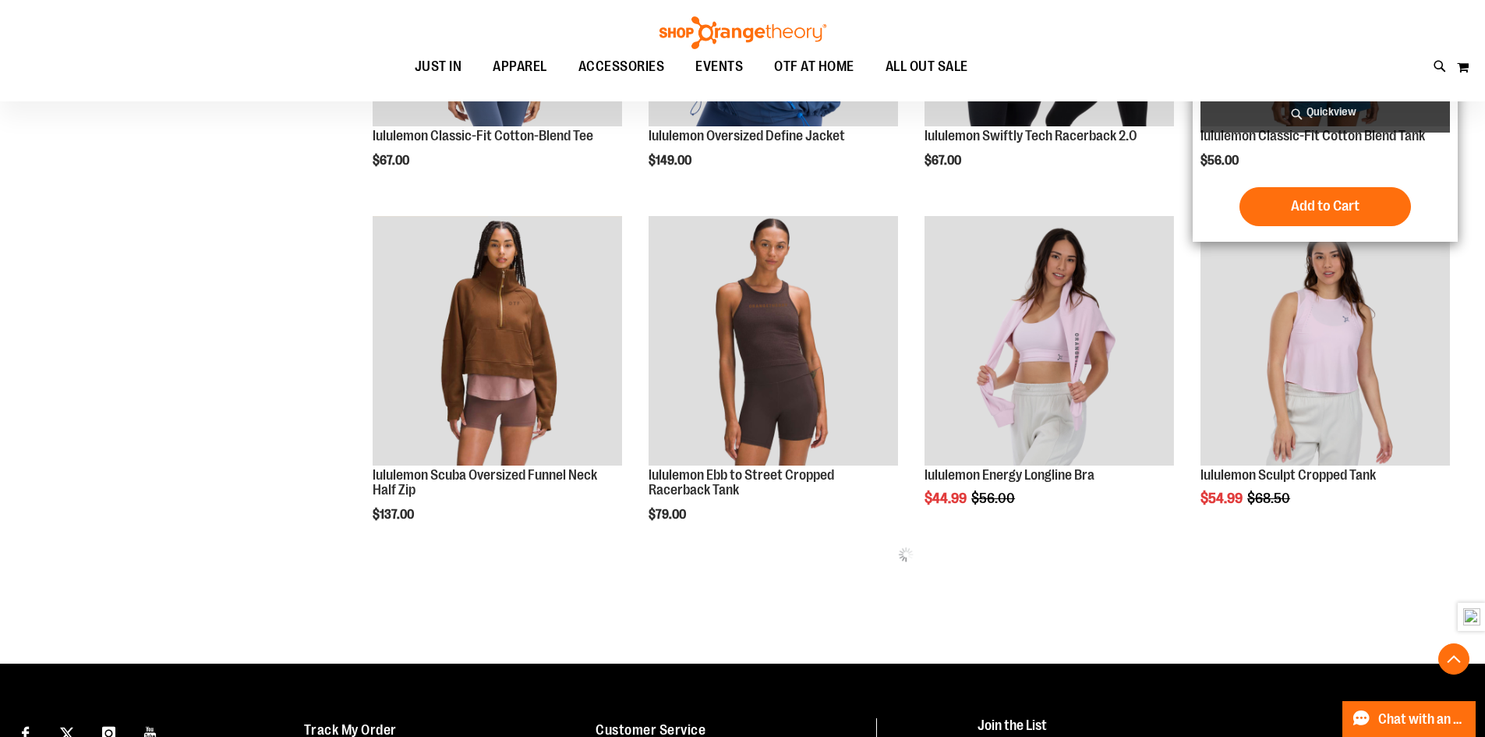
scroll to position [858, 0]
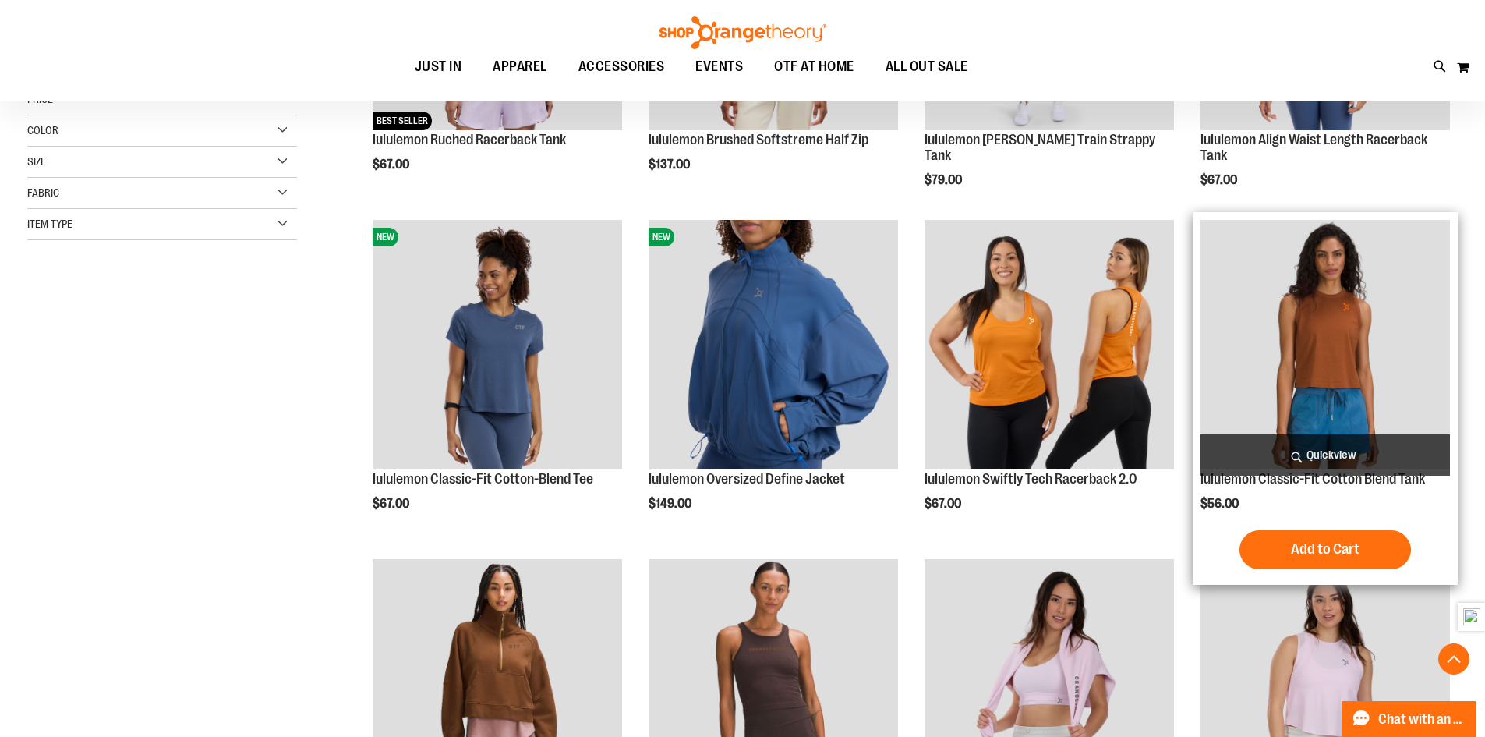
scroll to position [457, 0]
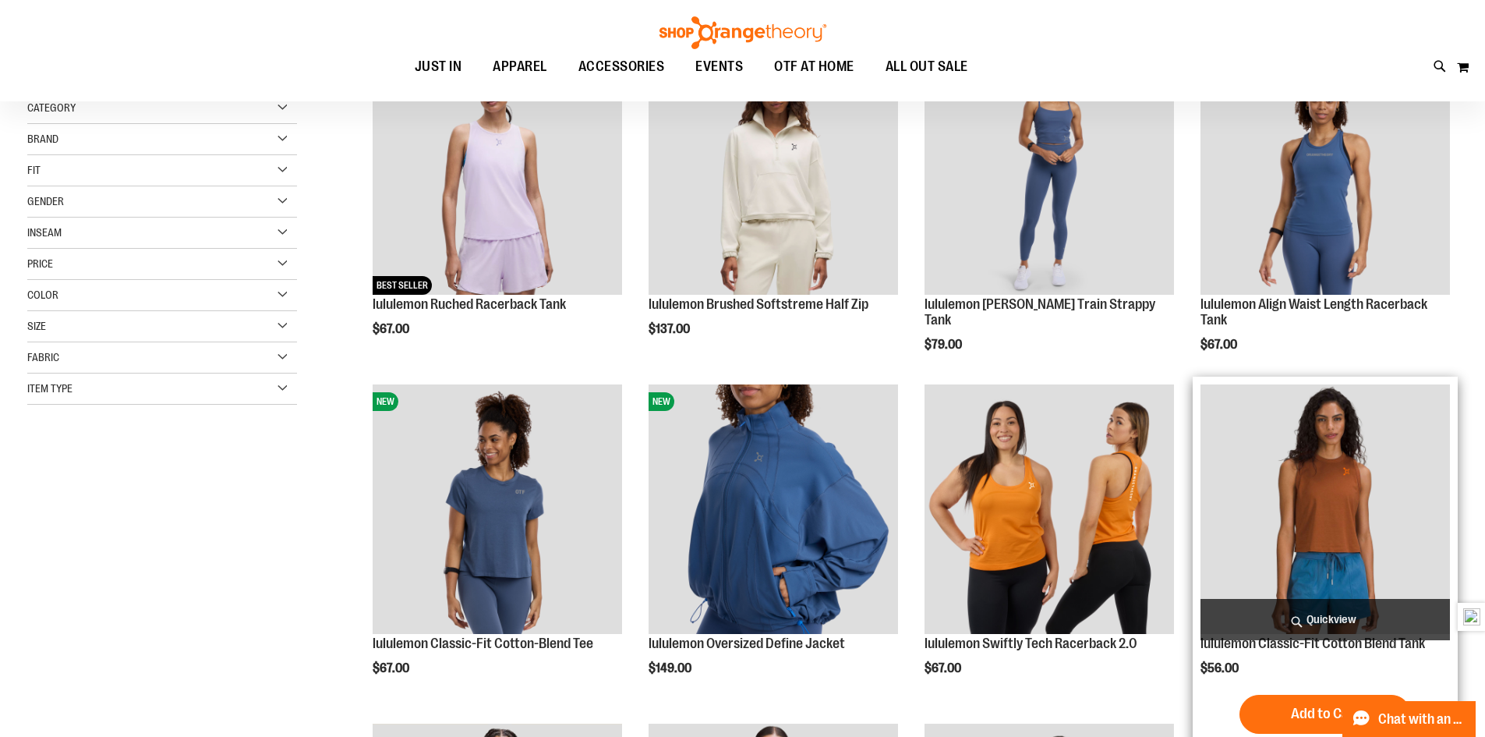
scroll to position [155, 0]
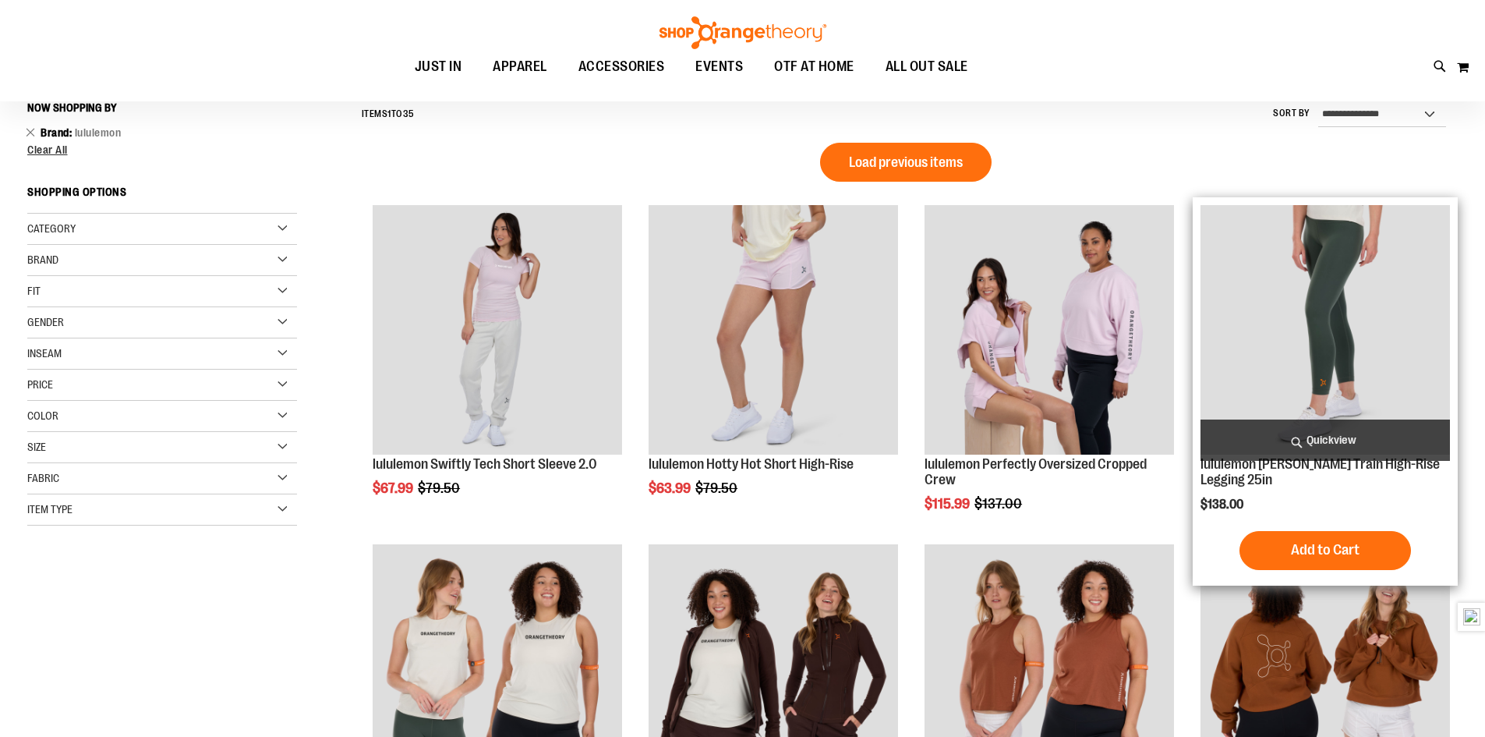
scroll to position [154, 0]
